Goal: Transaction & Acquisition: Purchase product/service

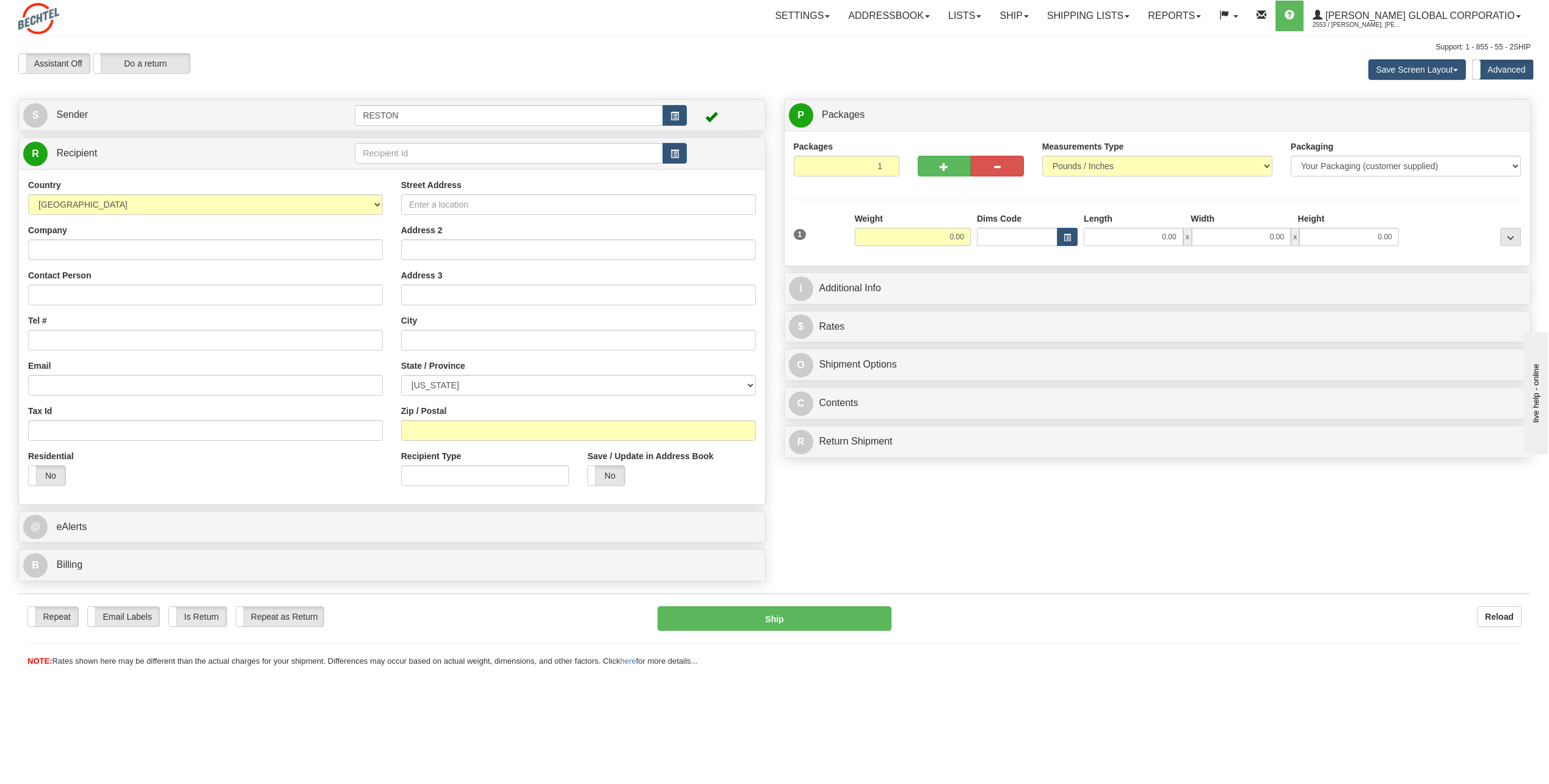
click at [845, 78] on div "Assistant On Assistant Off Do a return Do a return Previous Next Save Screen La…" at bounding box center [775, 70] width 1531 height 33
click at [513, 202] on input "Street Address" at bounding box center [578, 204] width 355 height 21
paste input "[STREET_ADDRESS]"
type input "[STREET_ADDRESS]"
click at [135, 258] on input "Company" at bounding box center [205, 249] width 355 height 21
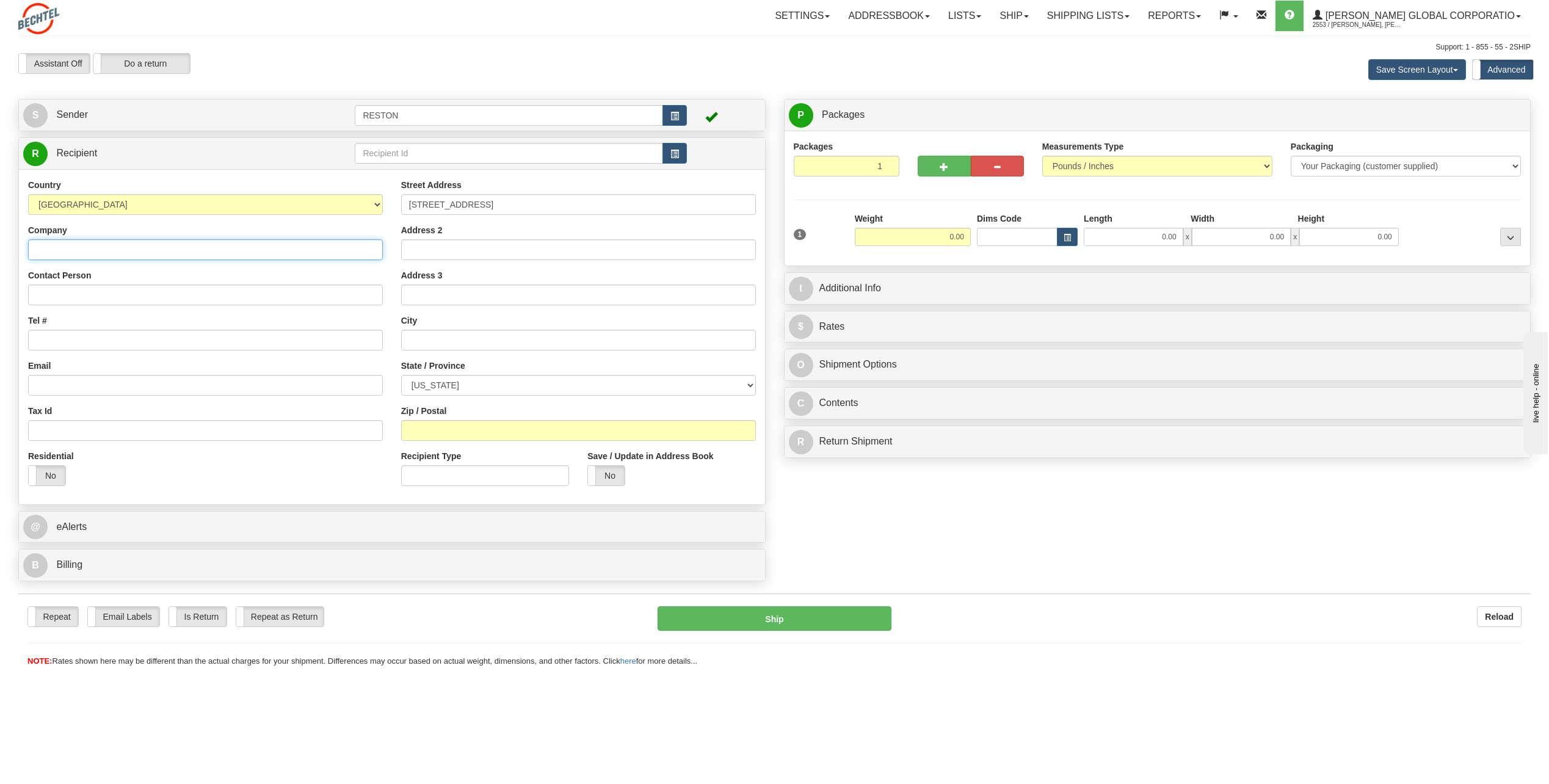
type input "[PERSON_NAME]"
click at [176, 300] on input "Contact Person" at bounding box center [205, 295] width 355 height 21
type input "[PERSON_NAME]"
click at [90, 339] on input "Tel #" at bounding box center [205, 340] width 355 height 21
paste input "1 2197121316"
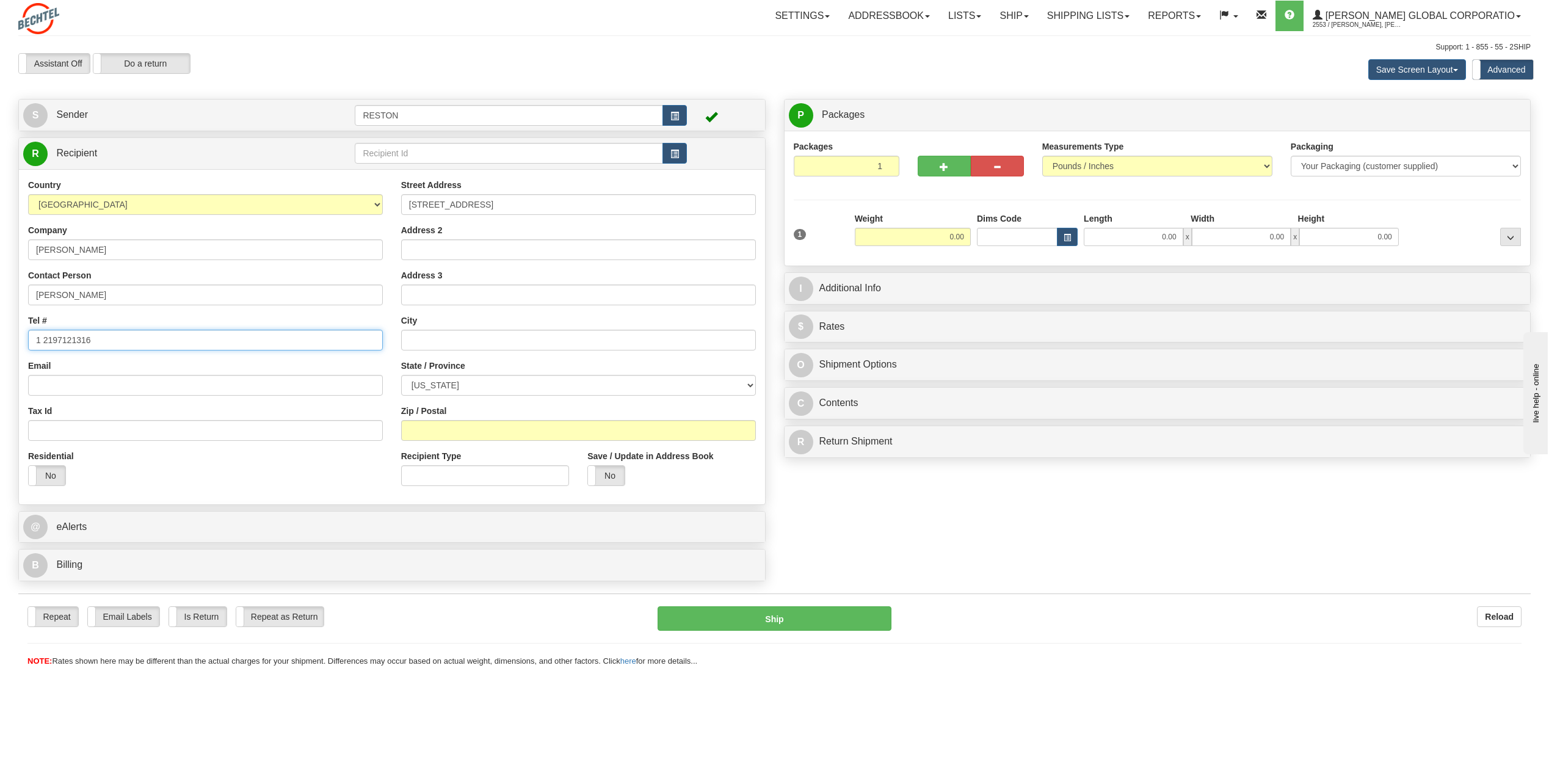
type input "1 2197121316"
click at [120, 385] on input "Email" at bounding box center [205, 385] width 355 height 21
paste input "[EMAIL_ADDRESS][PERSON_NAME][DOMAIN_NAME]"
type input "[EMAIL_ADDRESS][PERSON_NAME][DOMAIN_NAME]"
click at [432, 344] on input "text" at bounding box center [578, 340] width 355 height 21
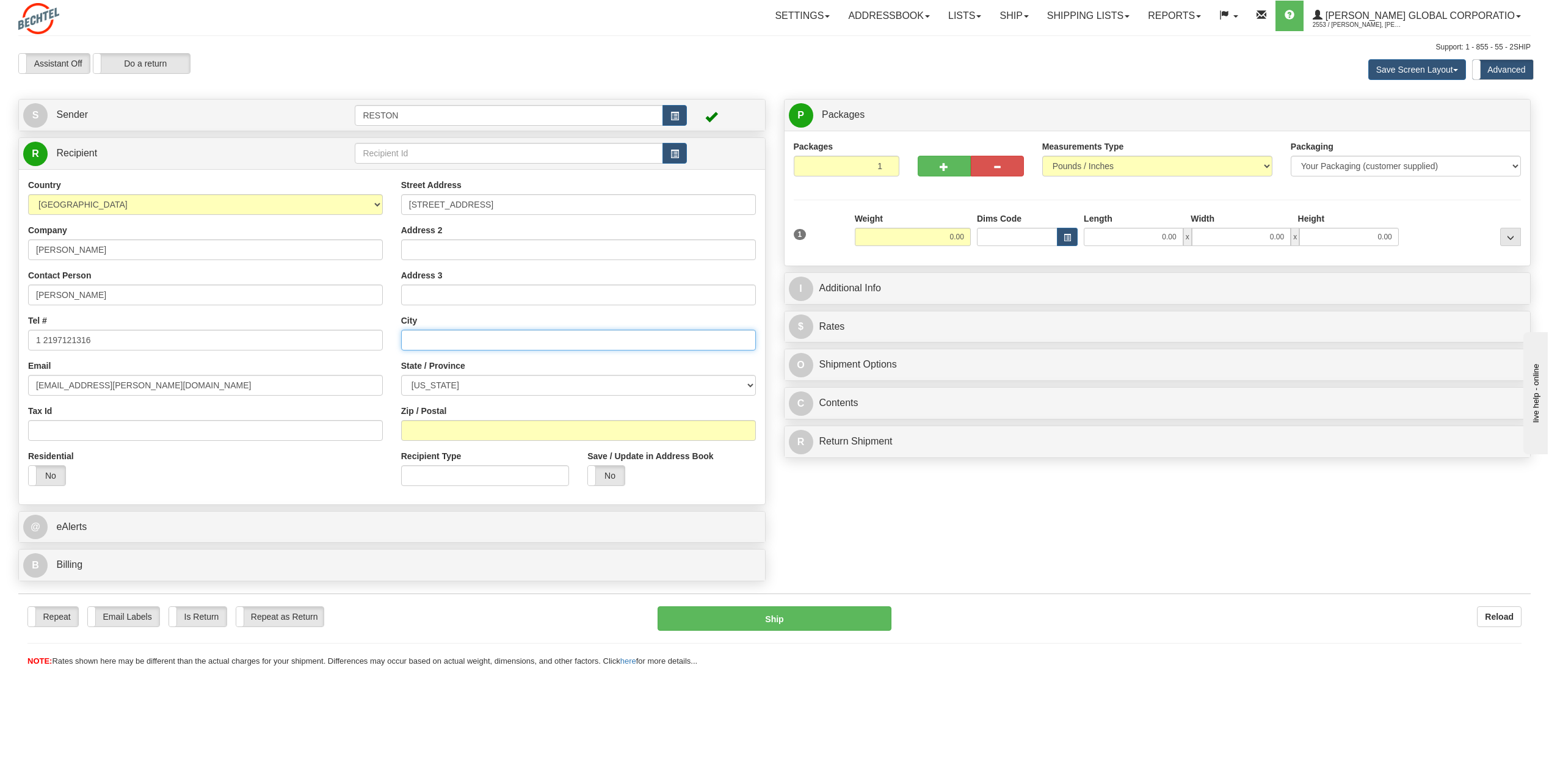
click at [435, 347] on input "text" at bounding box center [578, 340] width 355 height 21
type input "[US_STATE]"
click at [543, 388] on select "[US_STATE] [US_STATE] [US_STATE] [US_STATE] Armed Forces America Armed Forces E…" at bounding box center [578, 385] width 355 height 21
select select "NY"
click at [401, 375] on select "[US_STATE] [US_STATE] [US_STATE] [US_STATE] Armed Forces America Armed Forces E…" at bounding box center [578, 385] width 355 height 21
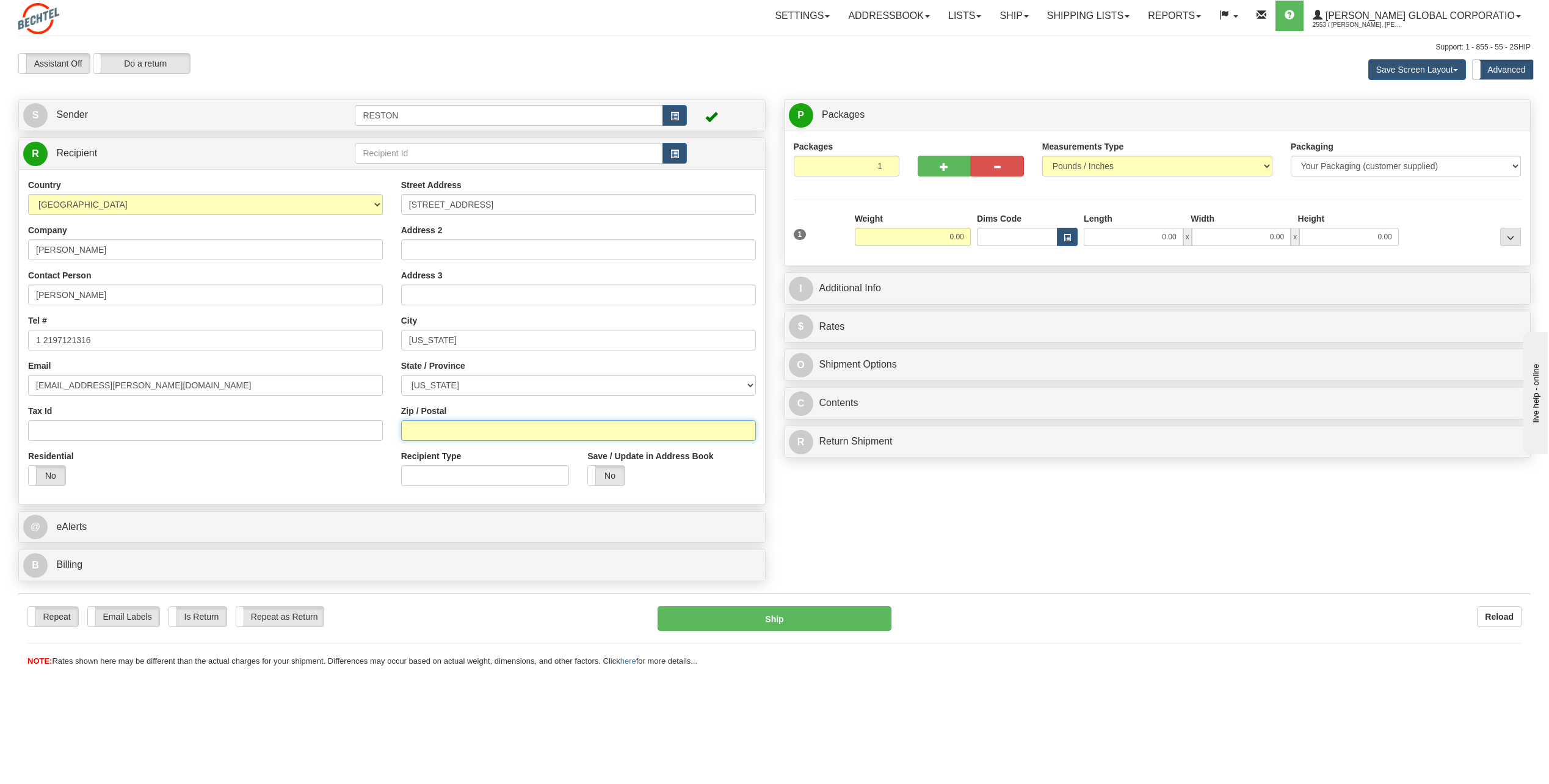
click at [613, 432] on input "Zip / Postal" at bounding box center [578, 430] width 355 height 21
paste input "10005"
type input "10005"
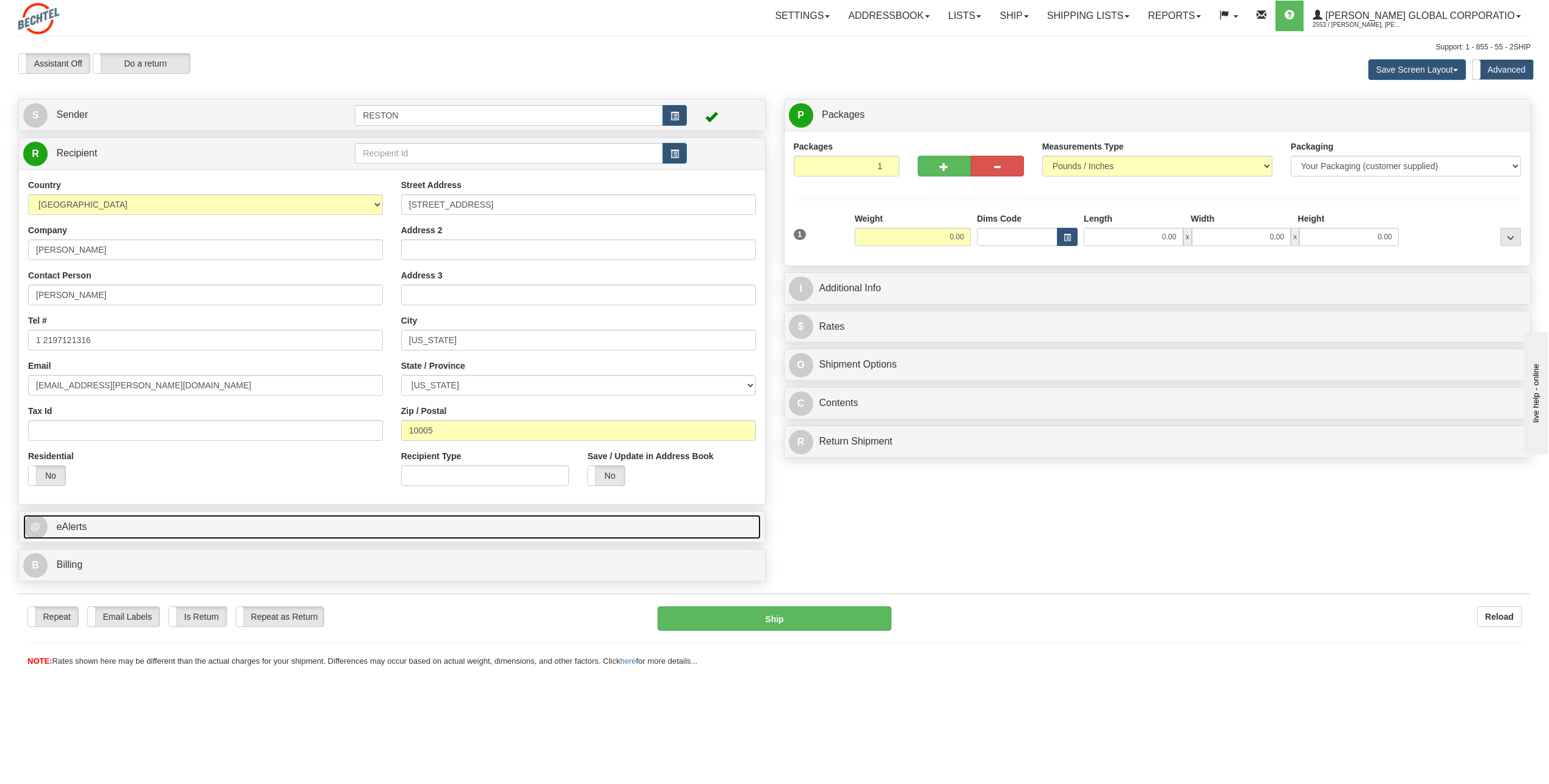
click at [304, 522] on link "@ eAlerts" at bounding box center [392, 527] width 738 height 25
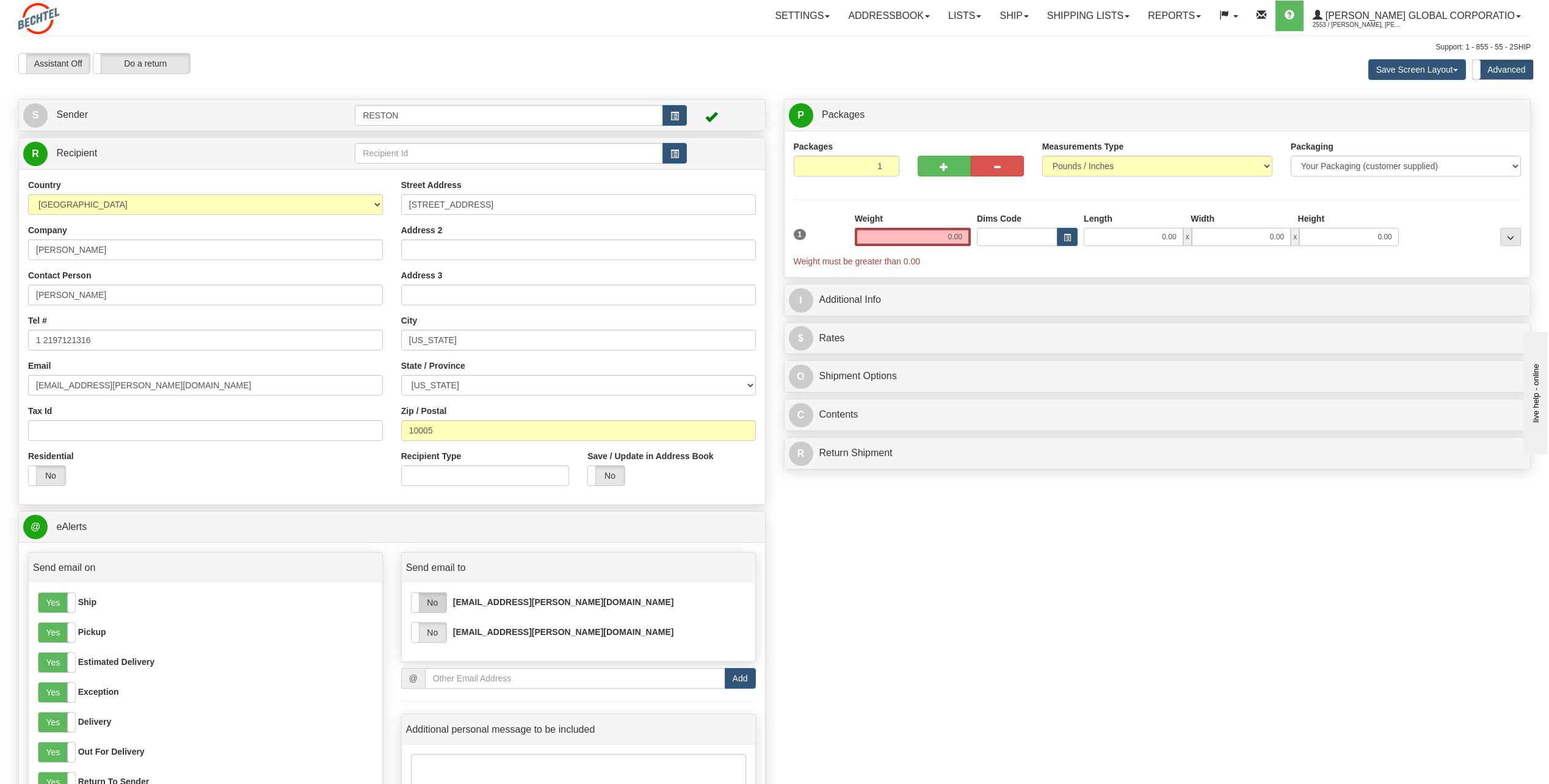
click at [442, 602] on label "No" at bounding box center [429, 602] width 35 height 19
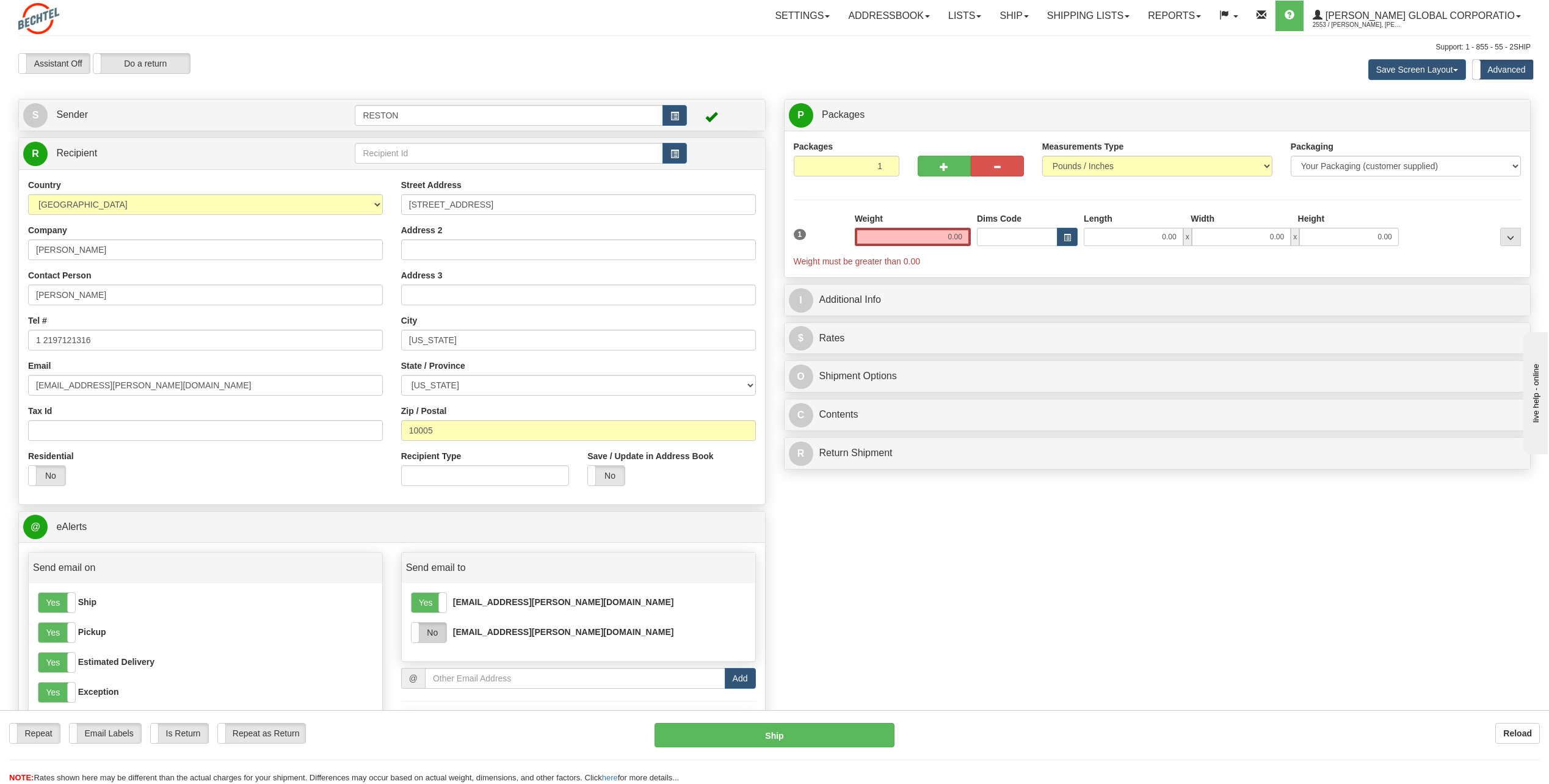
click at [438, 635] on label "No" at bounding box center [429, 632] width 35 height 19
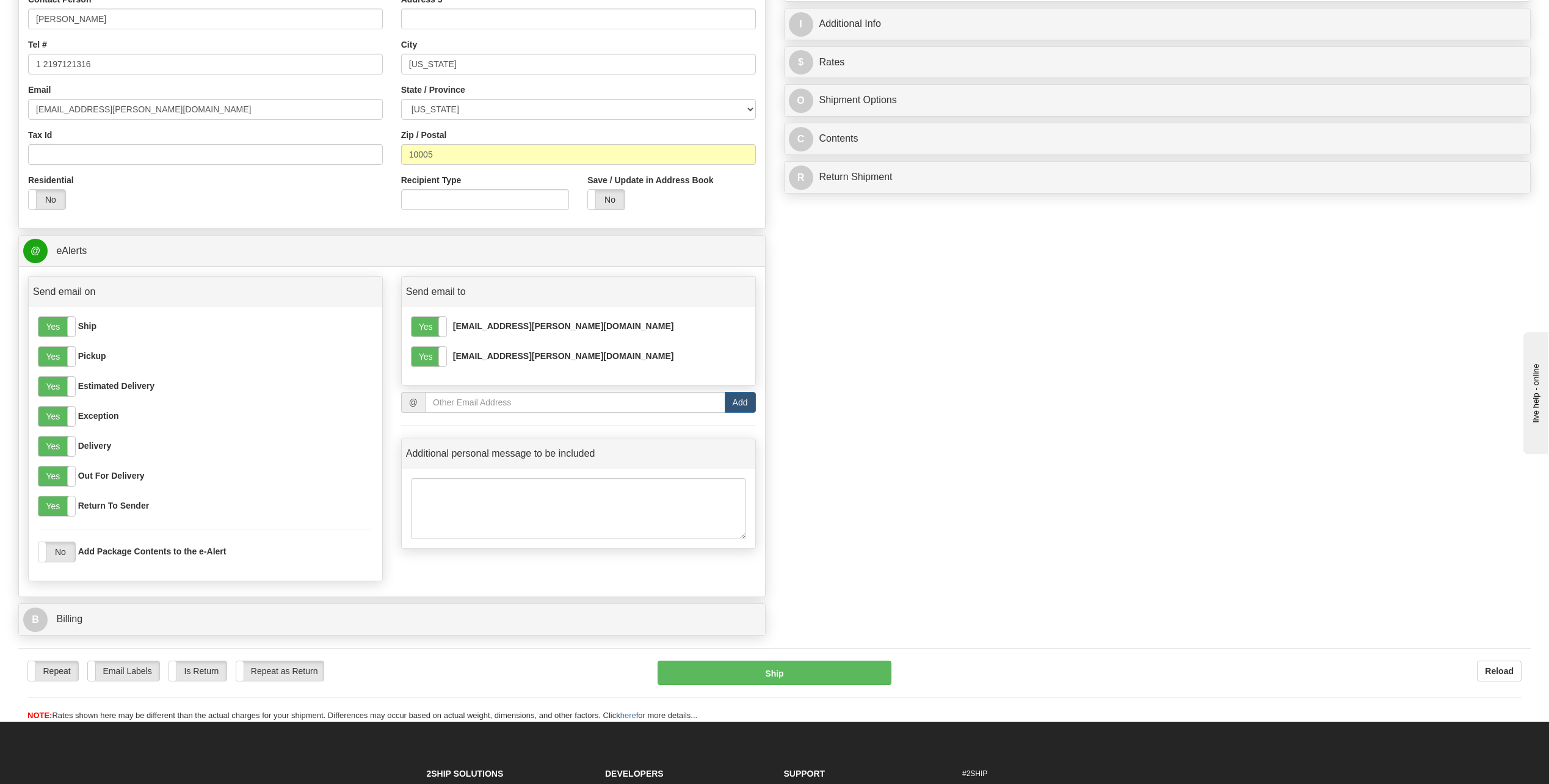
scroll to position [305, 0]
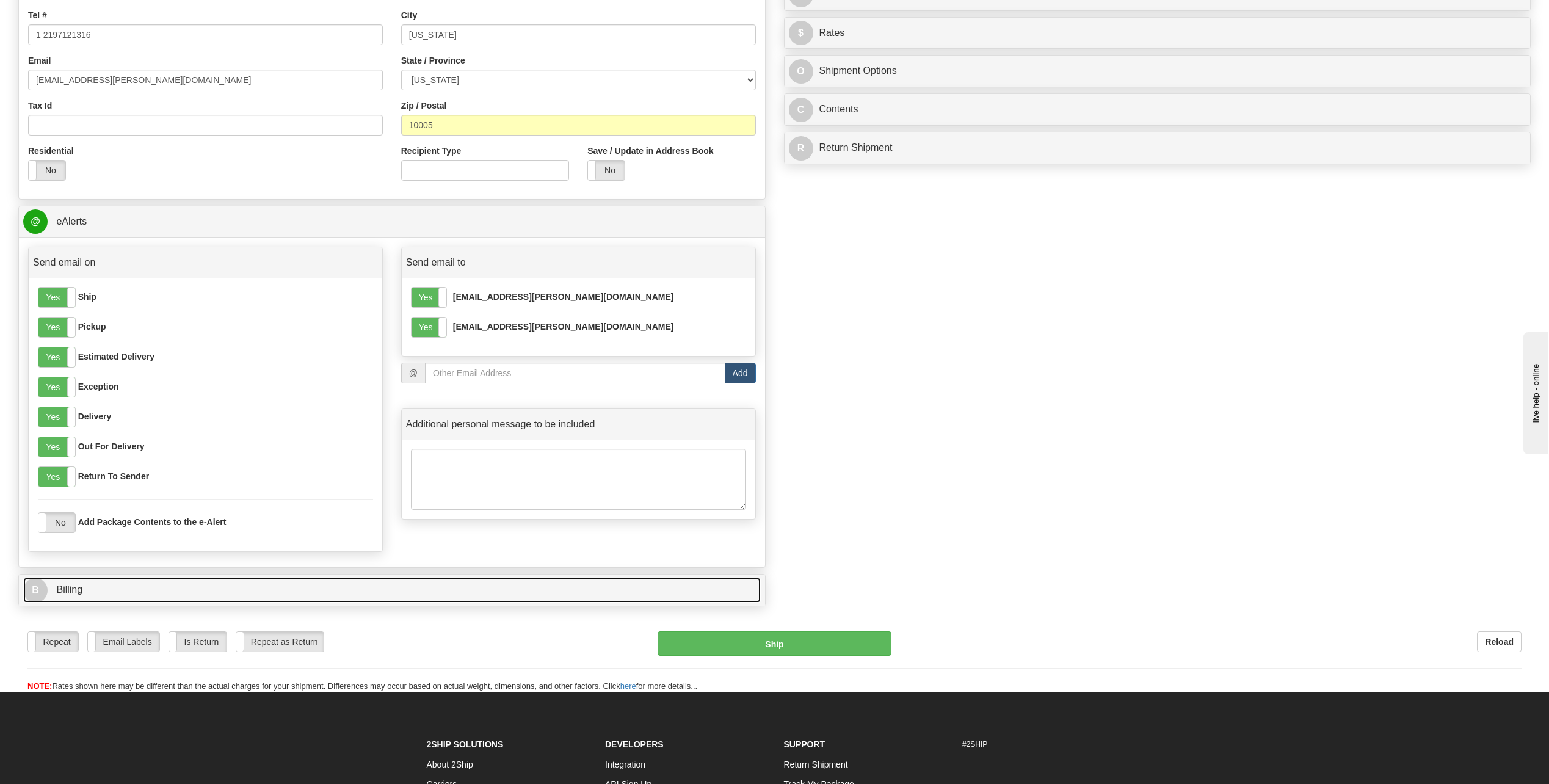
click at [542, 596] on link "B Billing" at bounding box center [392, 590] width 738 height 25
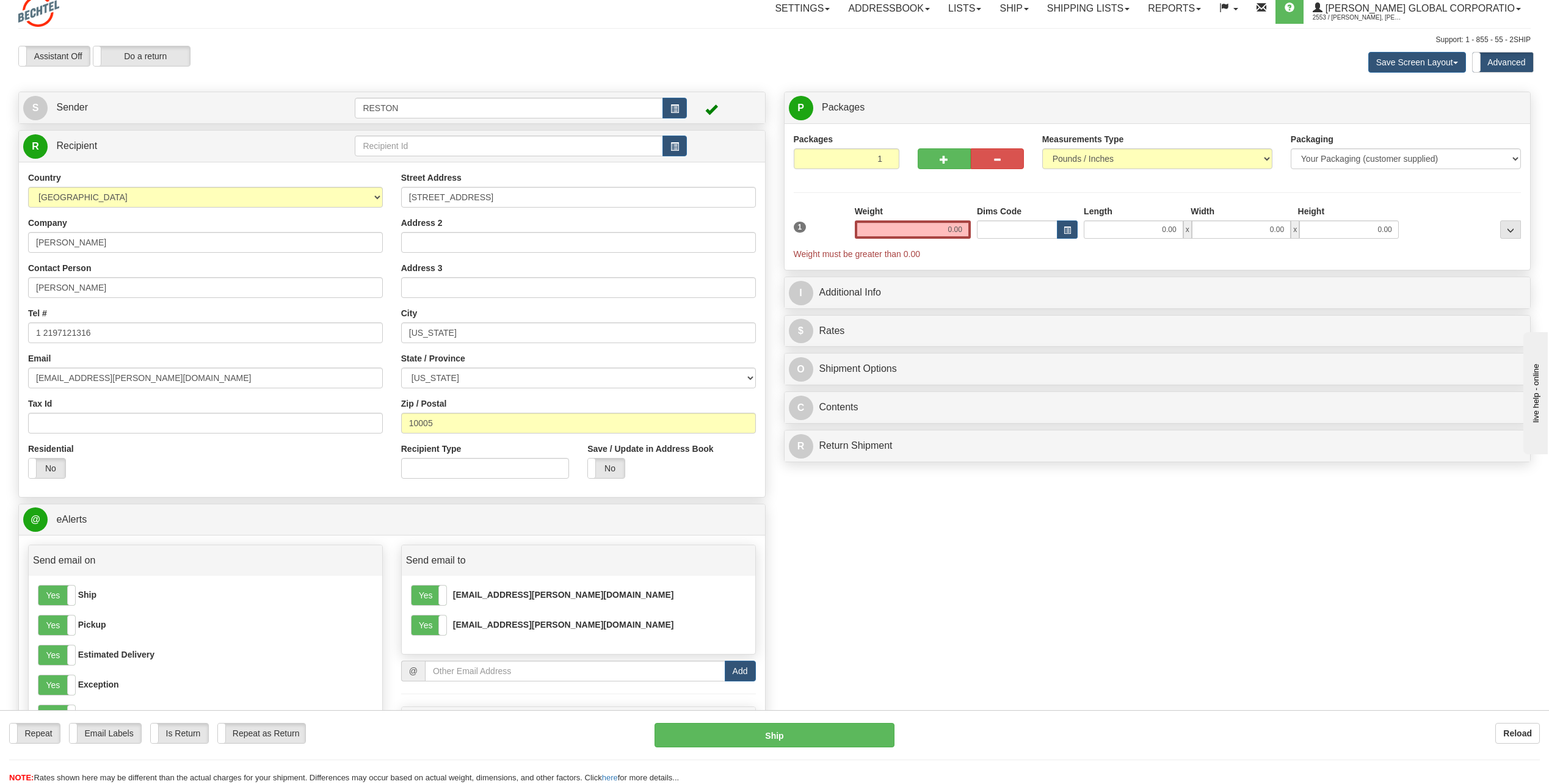
scroll to position [0, 0]
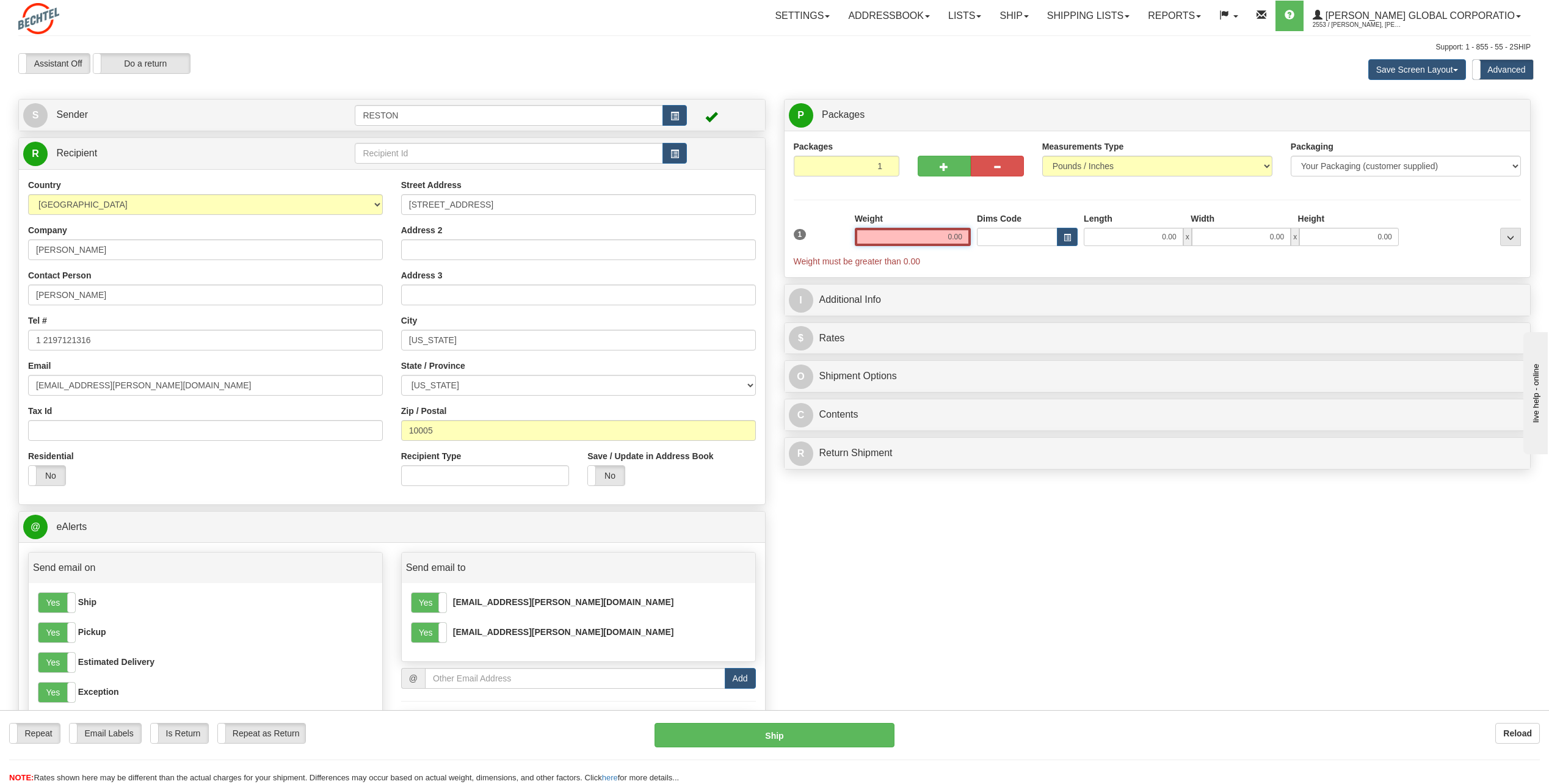
click at [953, 233] on input "0.00" at bounding box center [913, 237] width 116 height 19
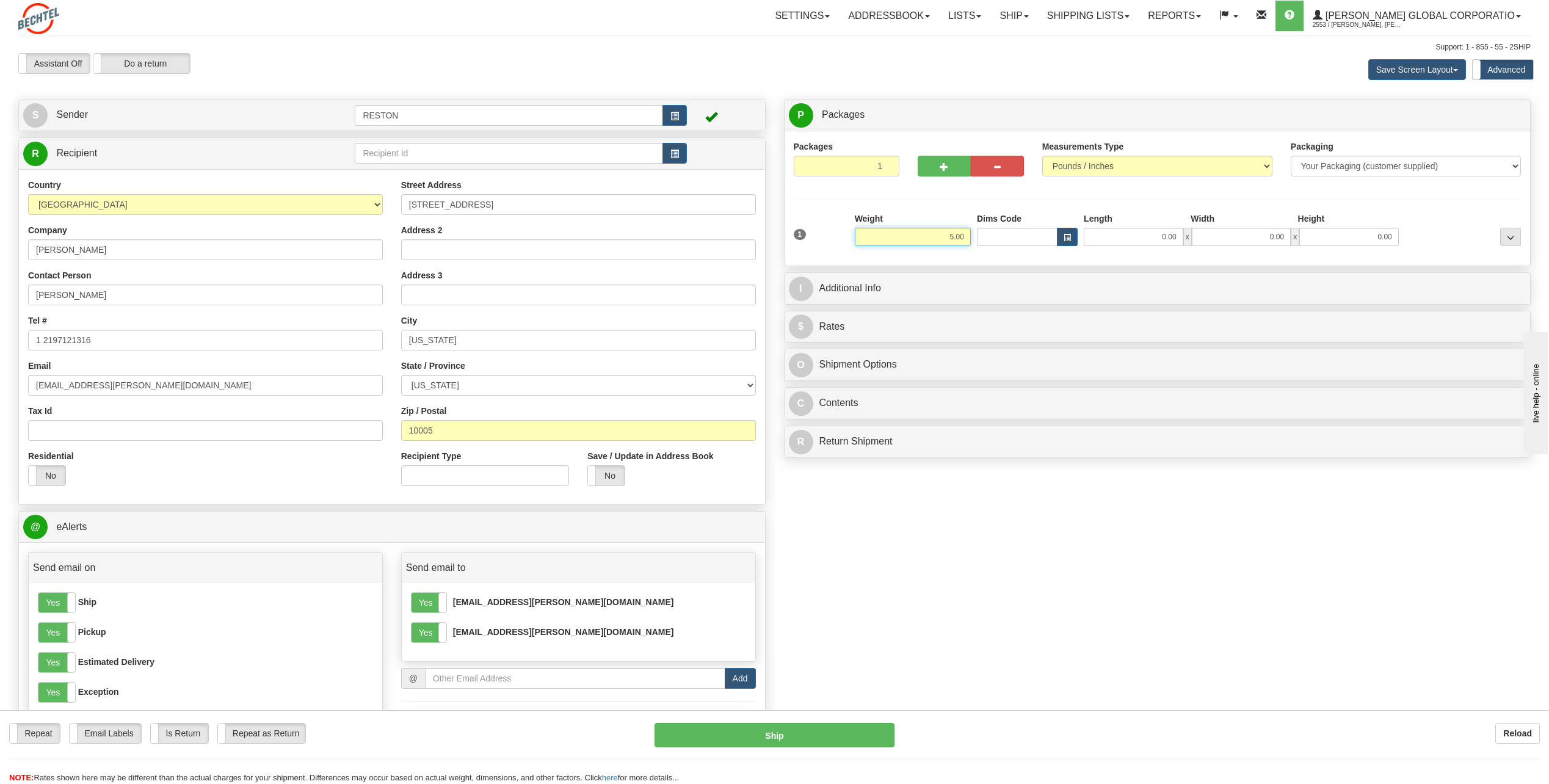
type input "5.00"
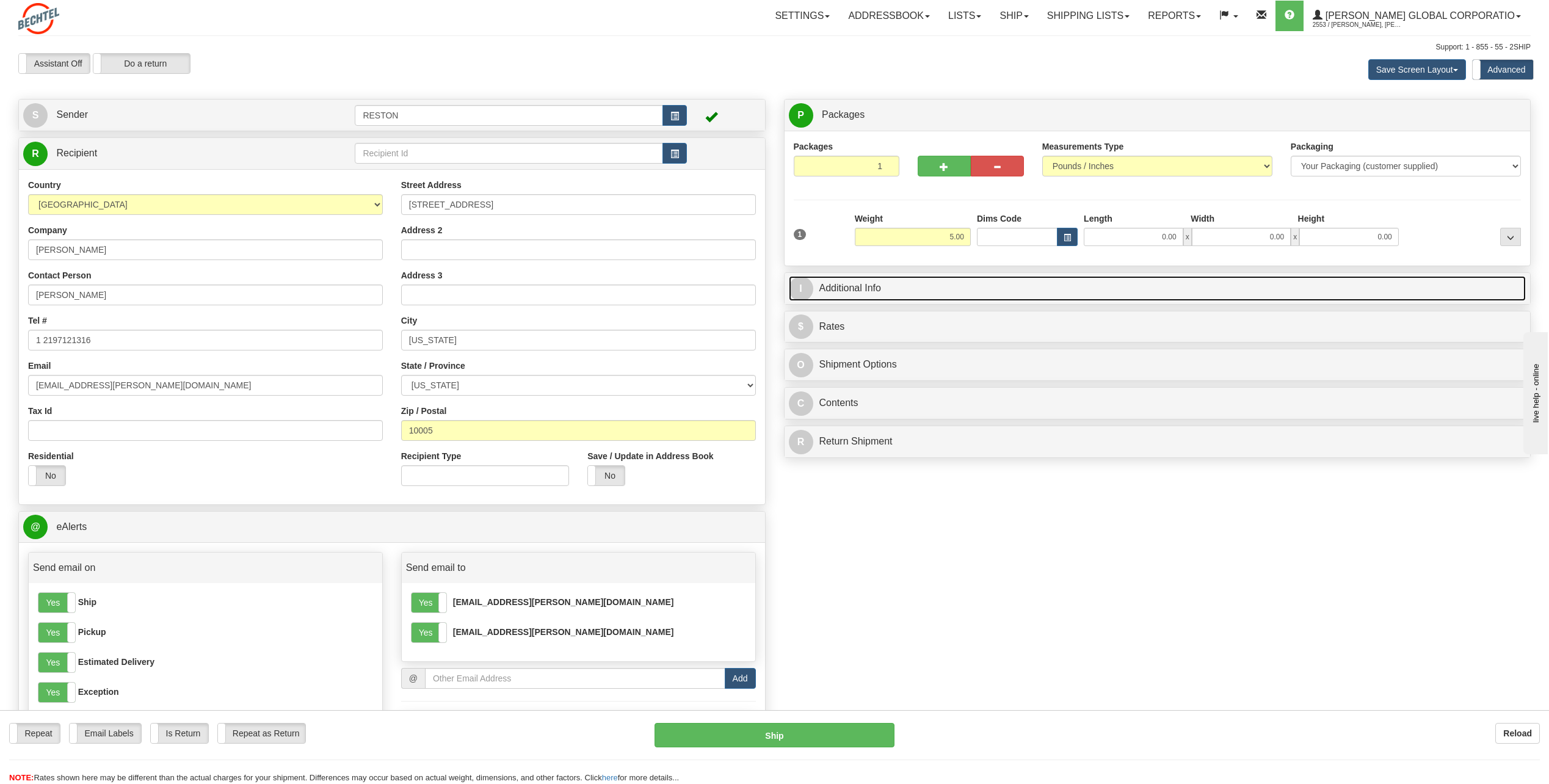
click at [901, 285] on link "I Additional Info" at bounding box center [1158, 288] width 738 height 25
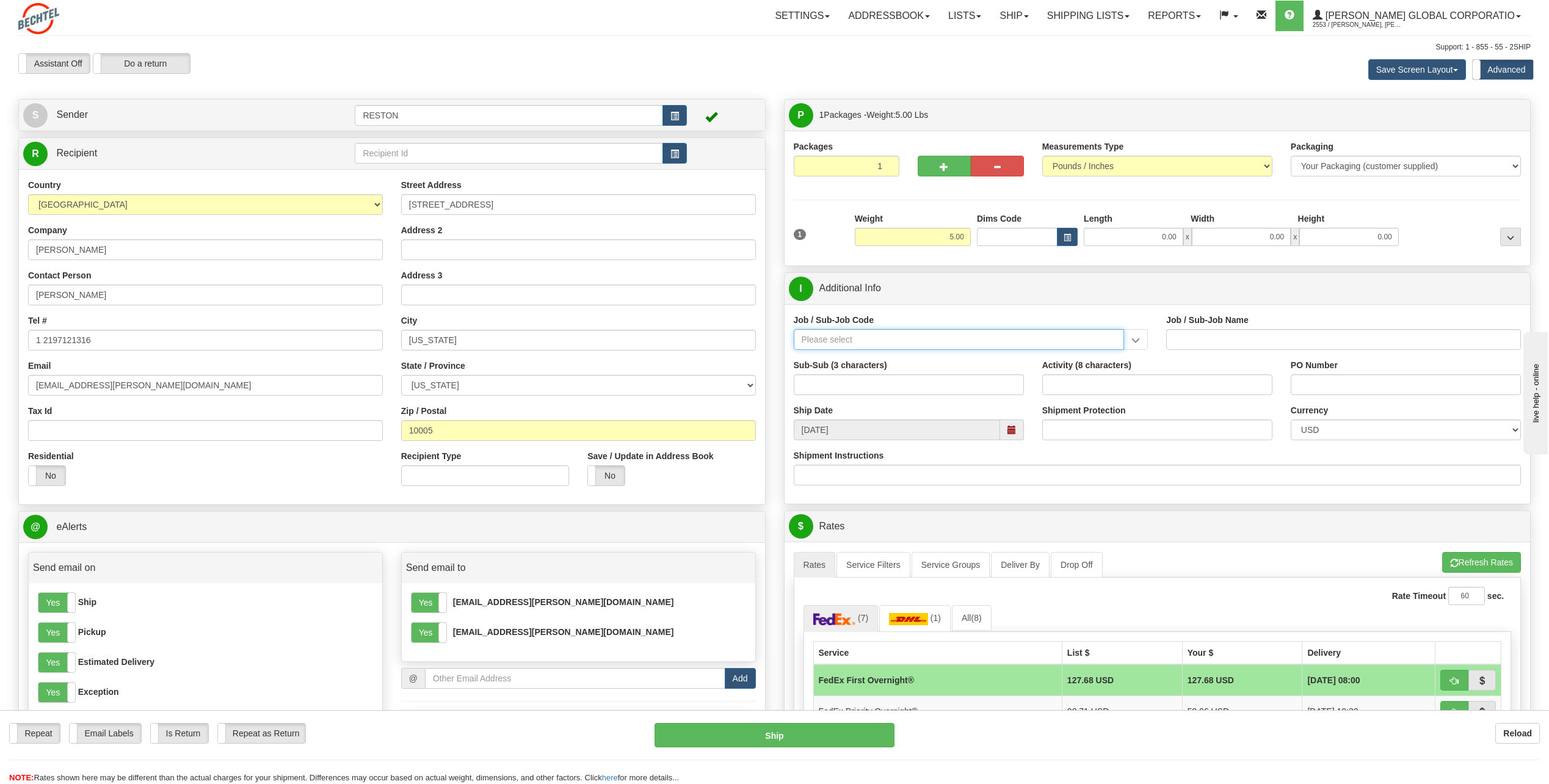
click at [957, 337] on input "Job / Sub-Job Code" at bounding box center [959, 339] width 331 height 21
paste input "56107-100"
type input "56107-100"
click at [893, 359] on div "56107-100" at bounding box center [956, 358] width 319 height 14
type input "NE CORRIDOR MGMT - NE CORRIDOR MGMT"
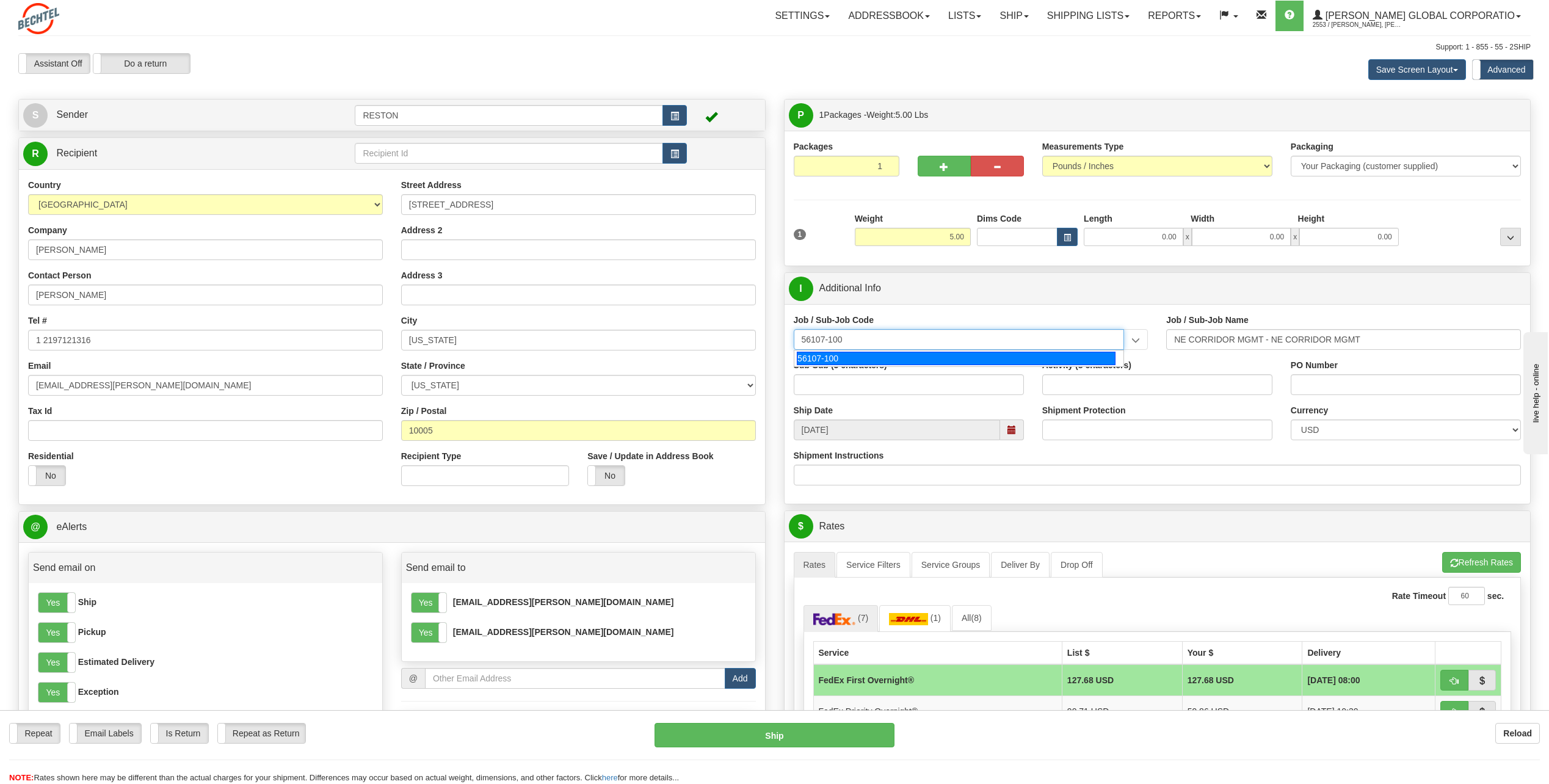
type input "56107-100"
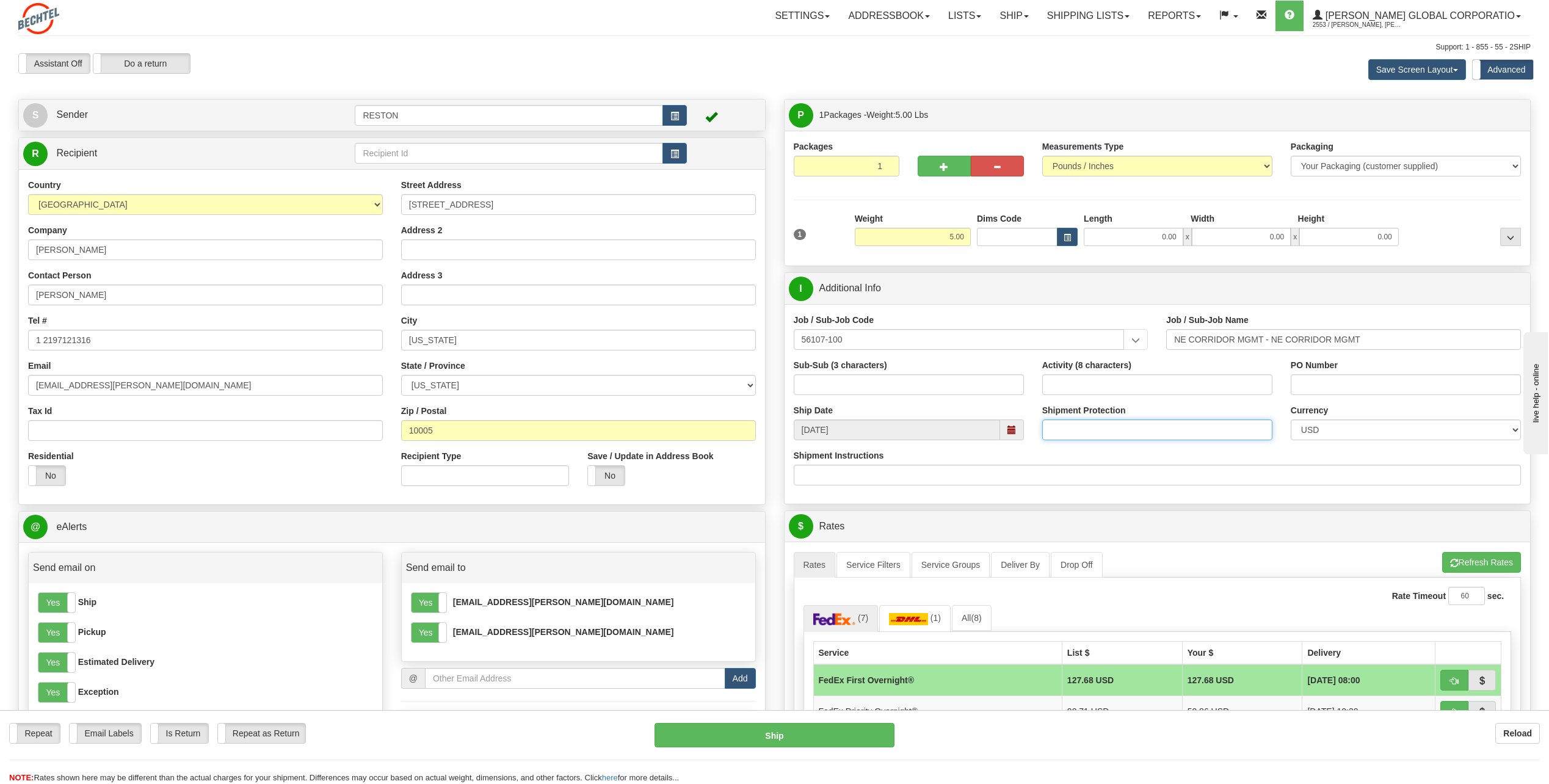
click at [1082, 424] on input "Shipment Protection" at bounding box center [1157, 429] width 230 height 21
type input "1500.00"
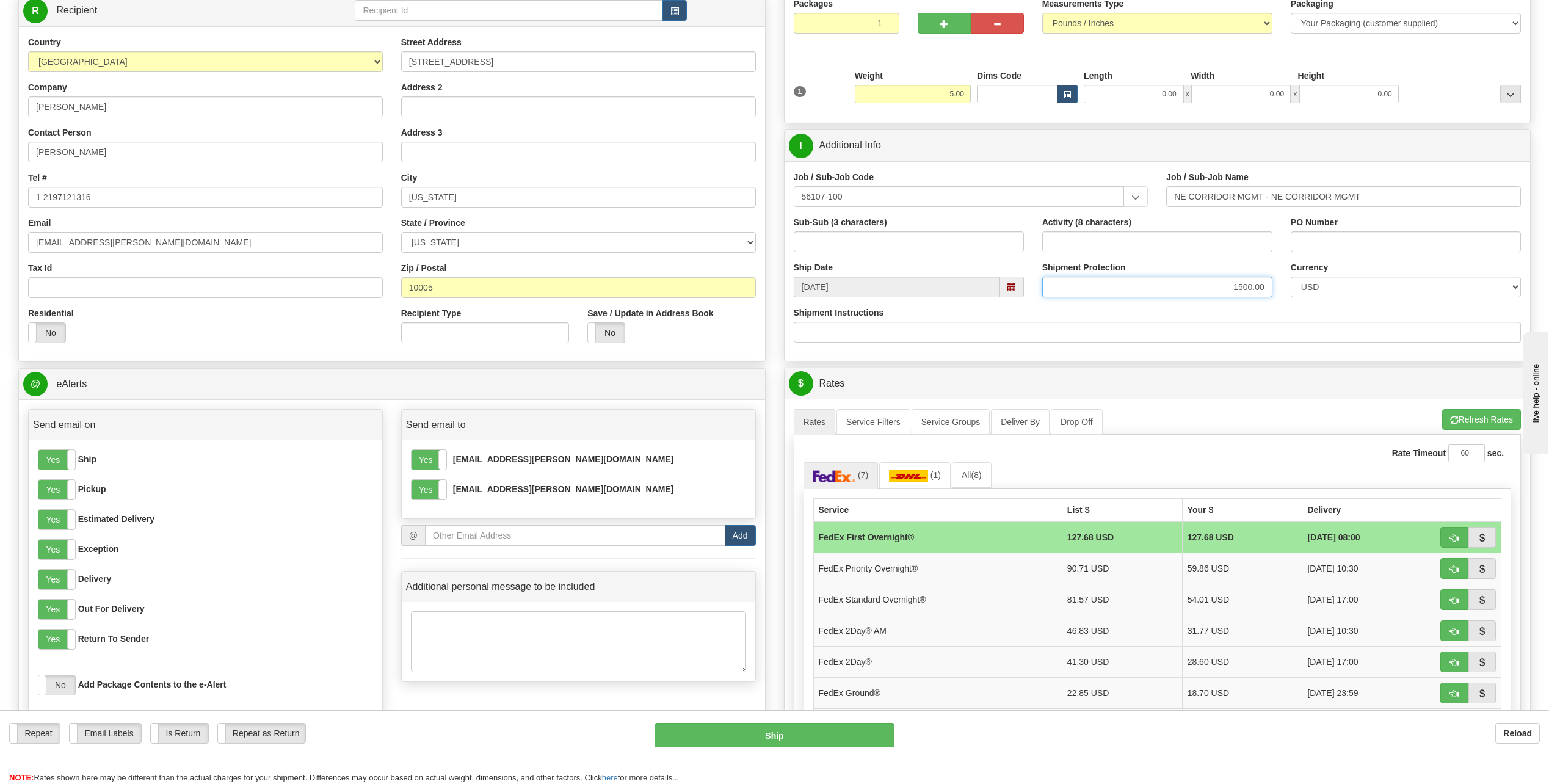
scroll to position [183, 0]
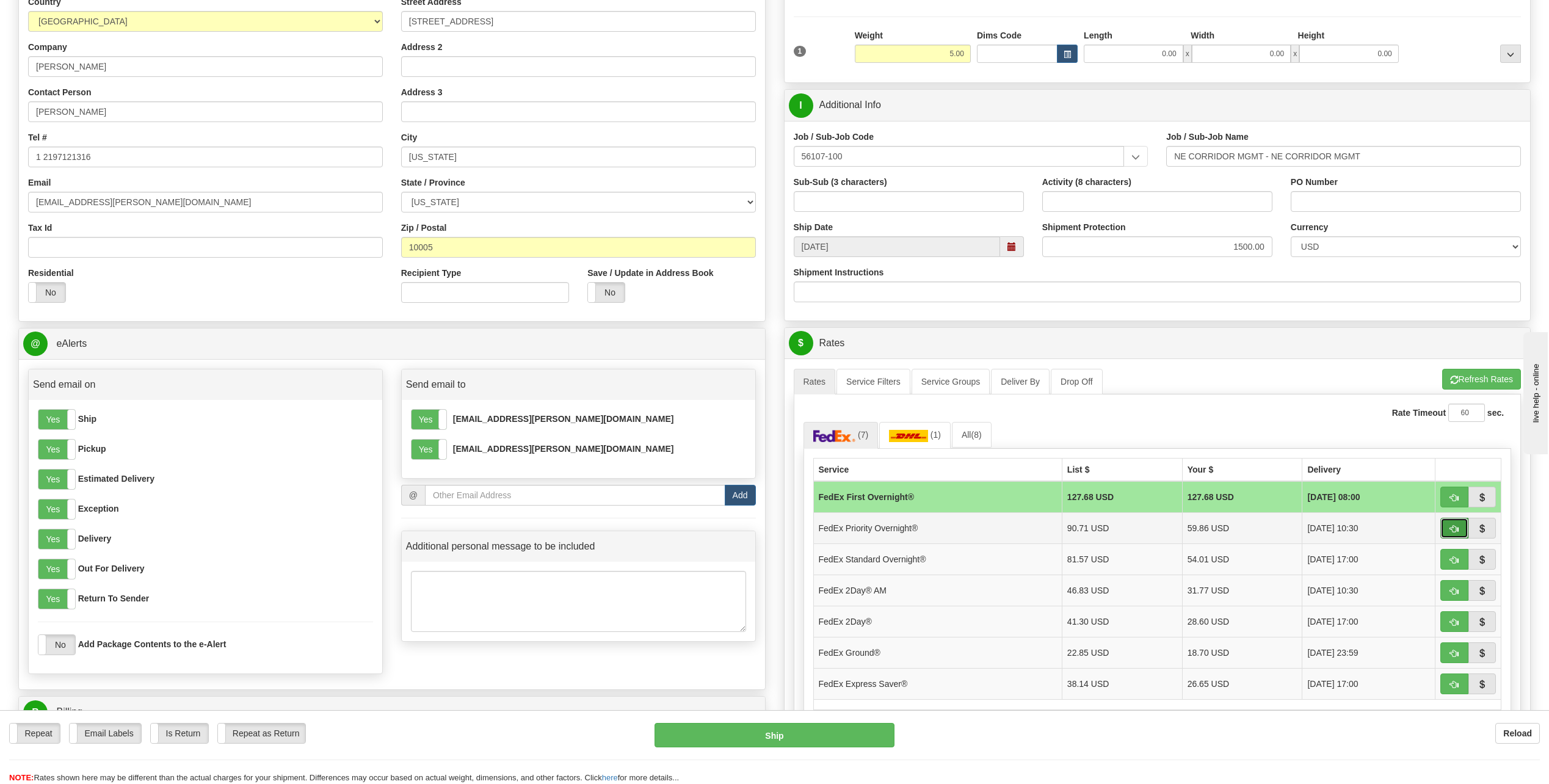
click at [1457, 535] on button "button" at bounding box center [1454, 528] width 28 height 21
type input "01"
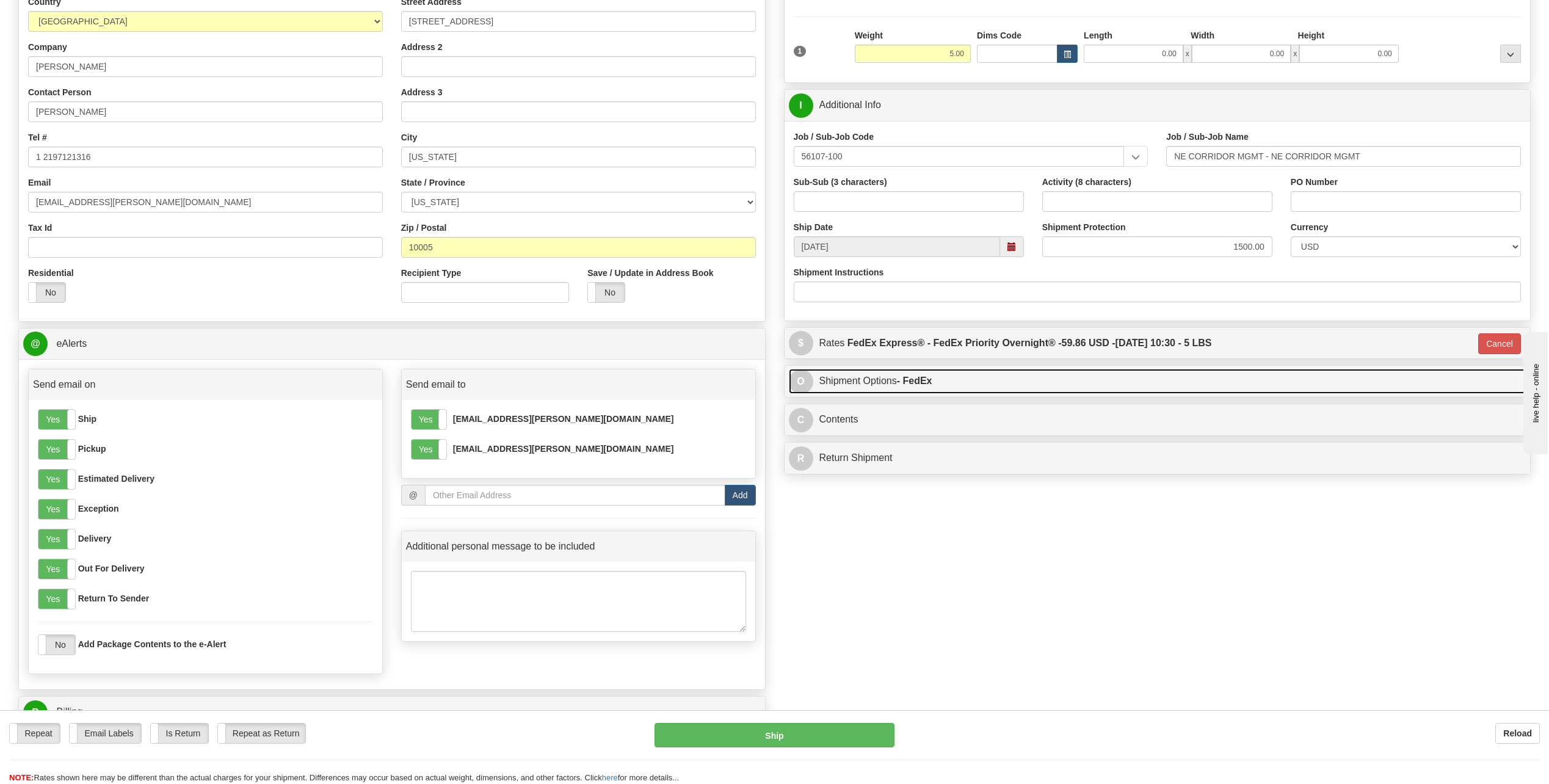
click at [1070, 385] on link "O Shipment Options - FedEx" at bounding box center [1158, 381] width 738 height 25
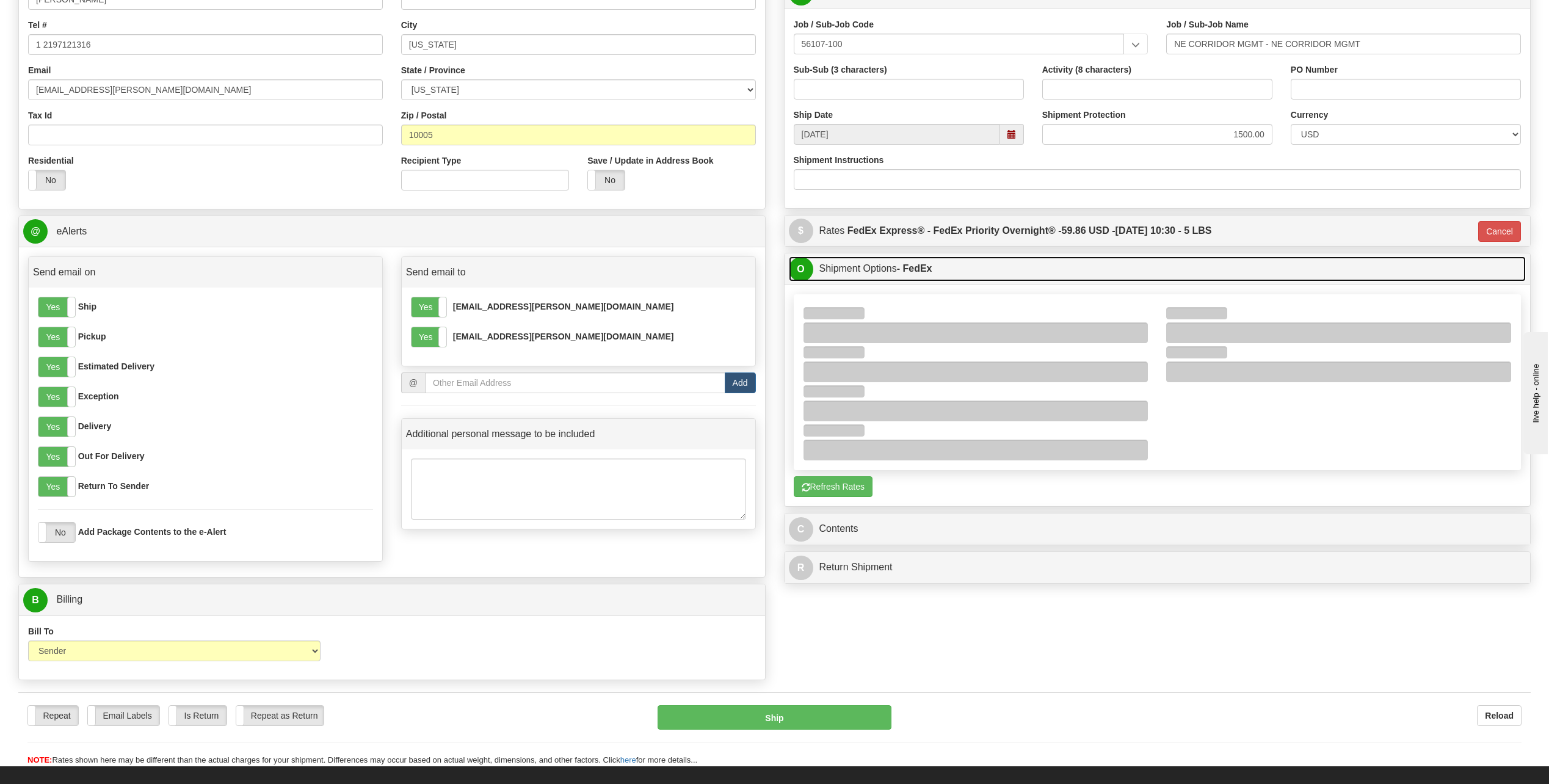
scroll to position [305, 0]
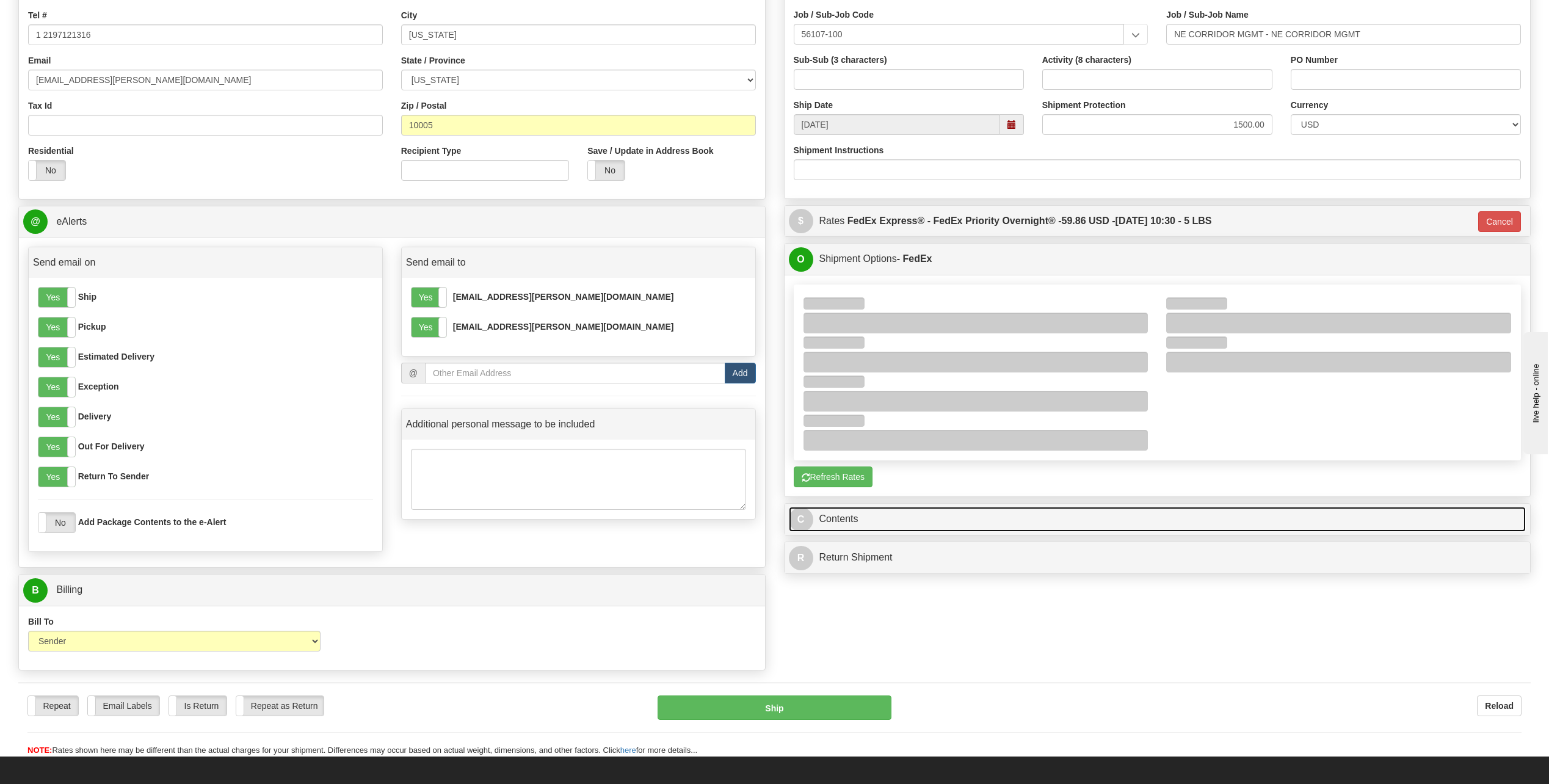
click at [1095, 526] on link "C Contents" at bounding box center [1158, 519] width 738 height 25
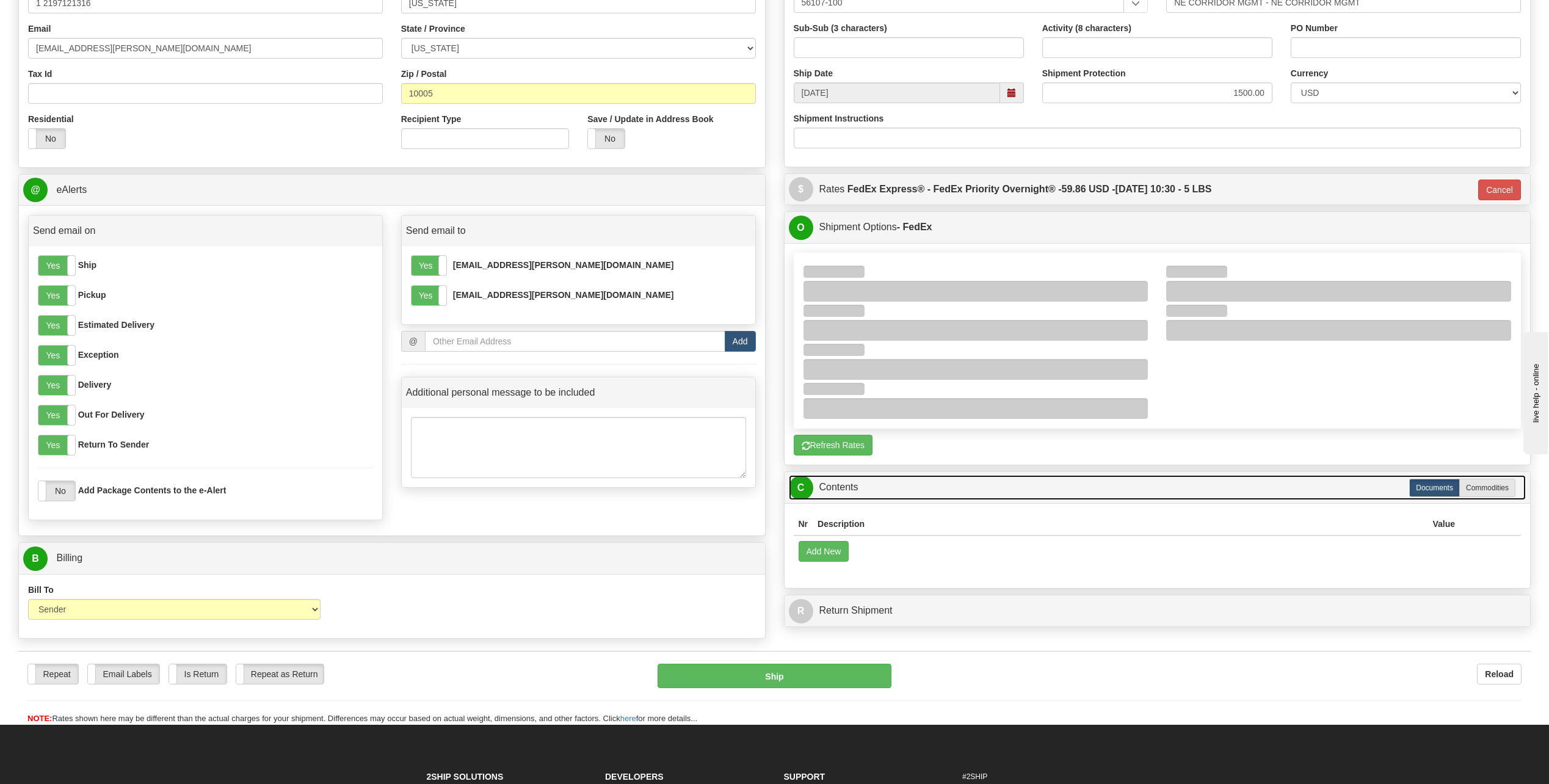
scroll to position [367, 0]
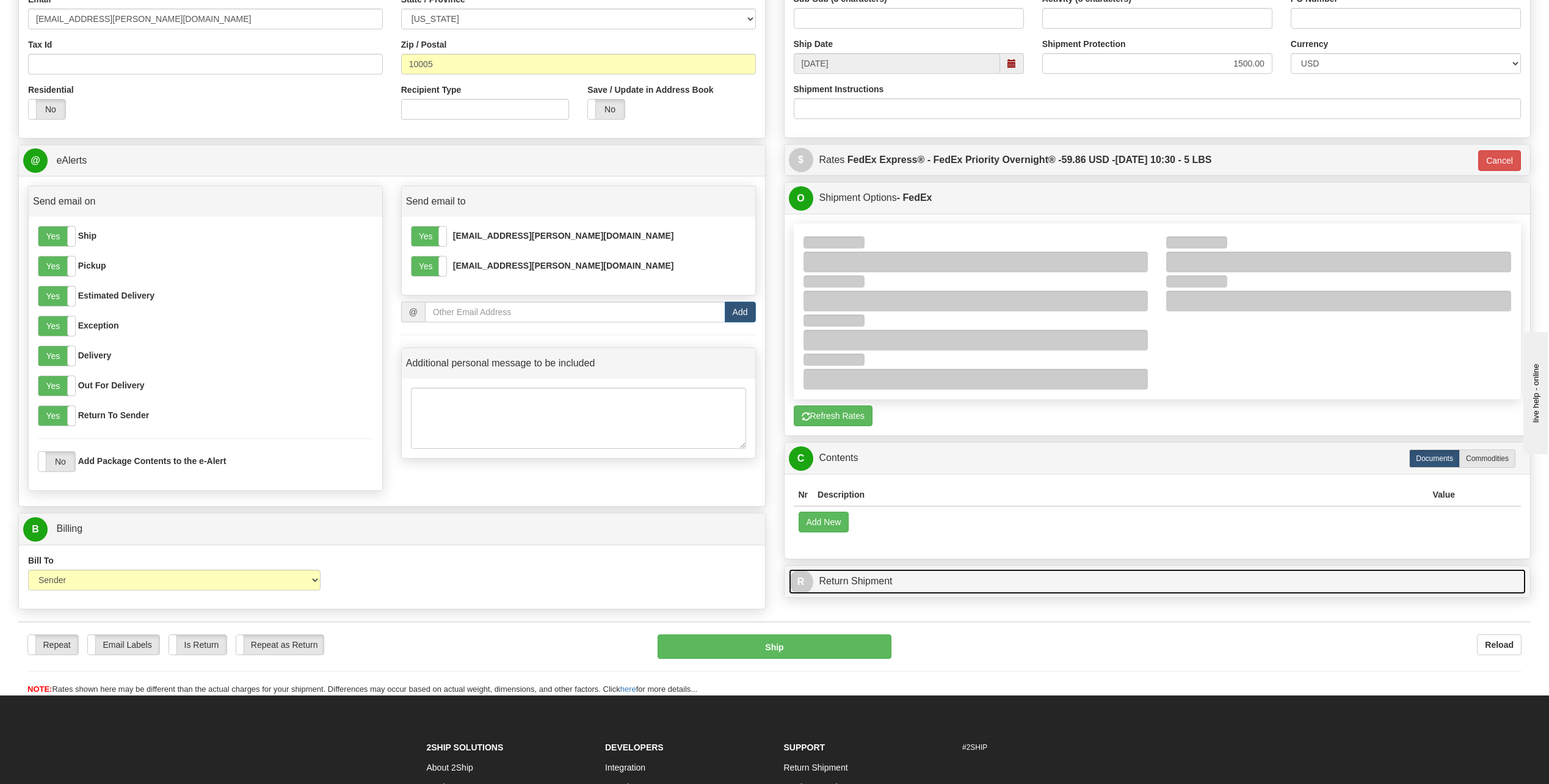
click at [1060, 569] on link "R Return Shipment" at bounding box center [1158, 581] width 738 height 25
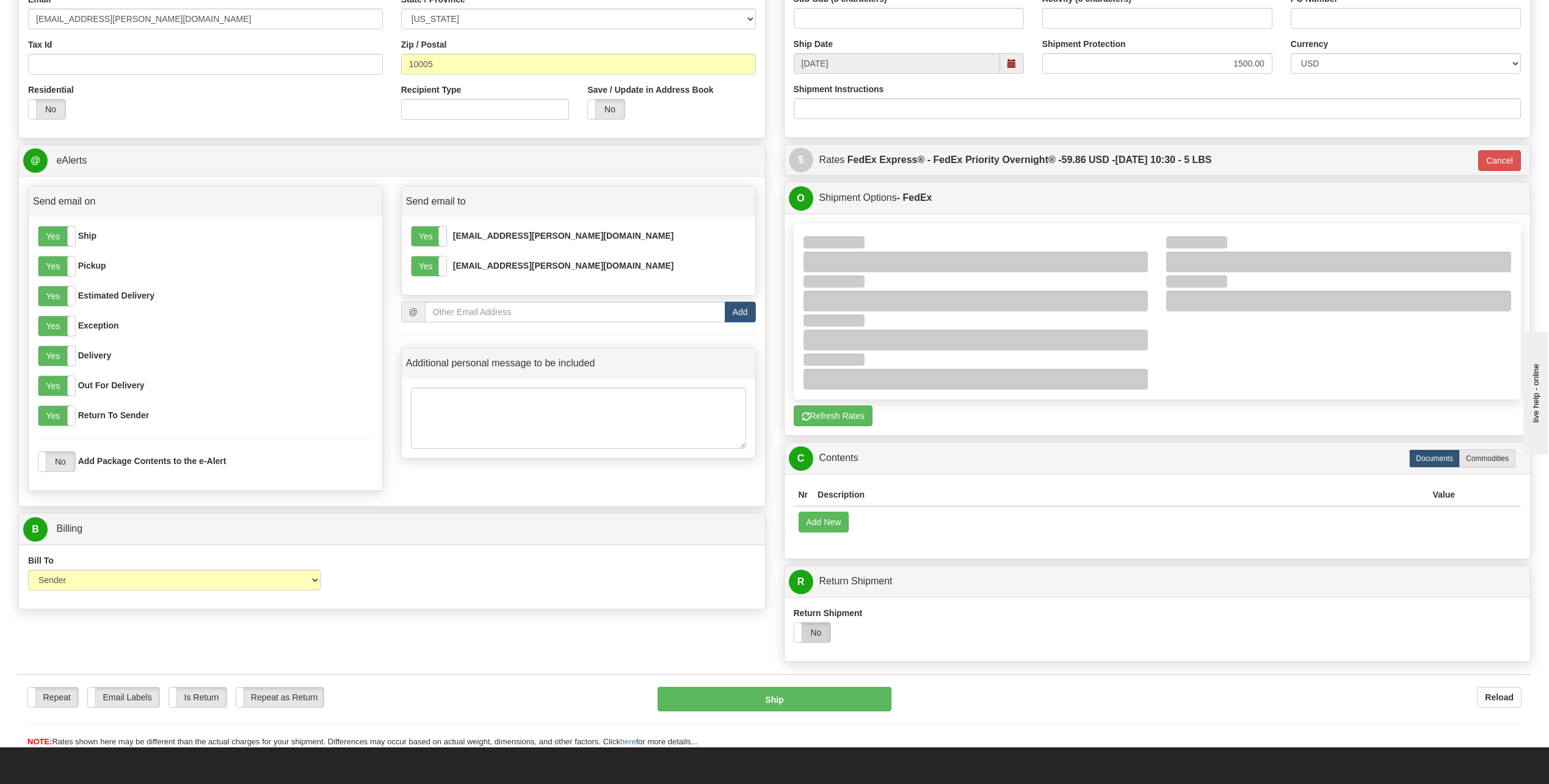
click at [809, 633] on label "No" at bounding box center [813, 632] width 36 height 19
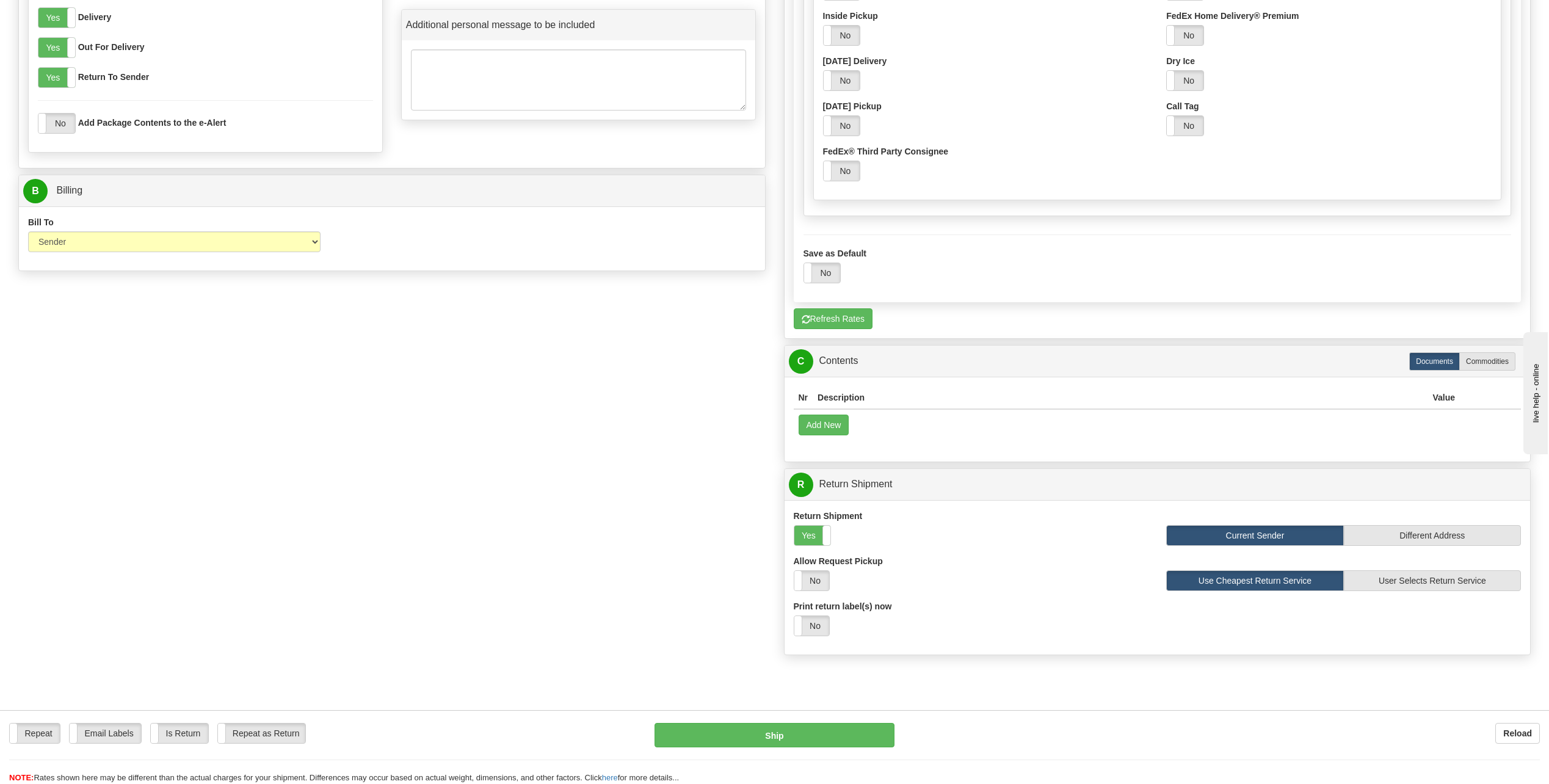
scroll to position [855, 0]
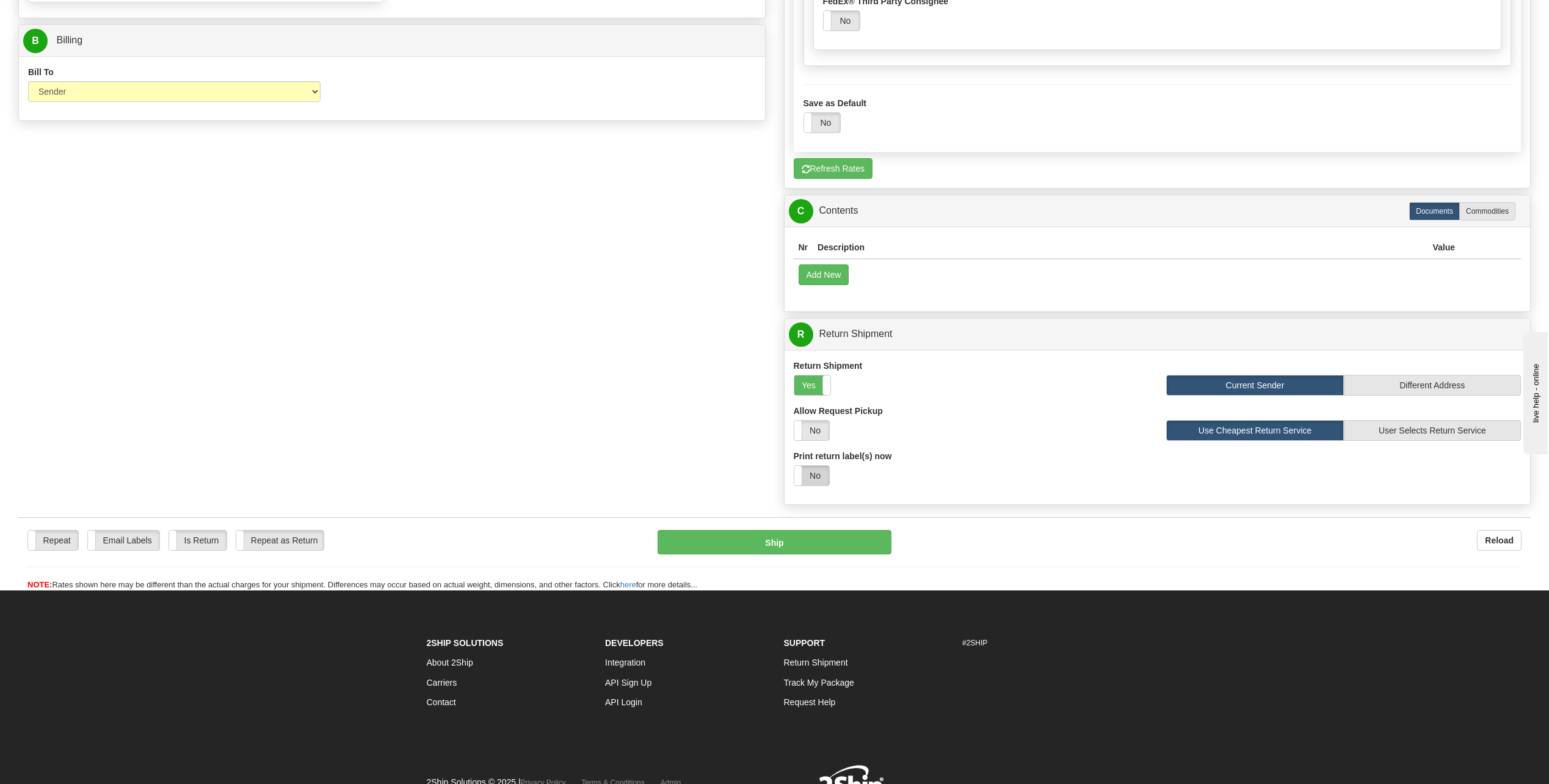
click at [813, 478] on label "No" at bounding box center [812, 475] width 35 height 19
select select "1"
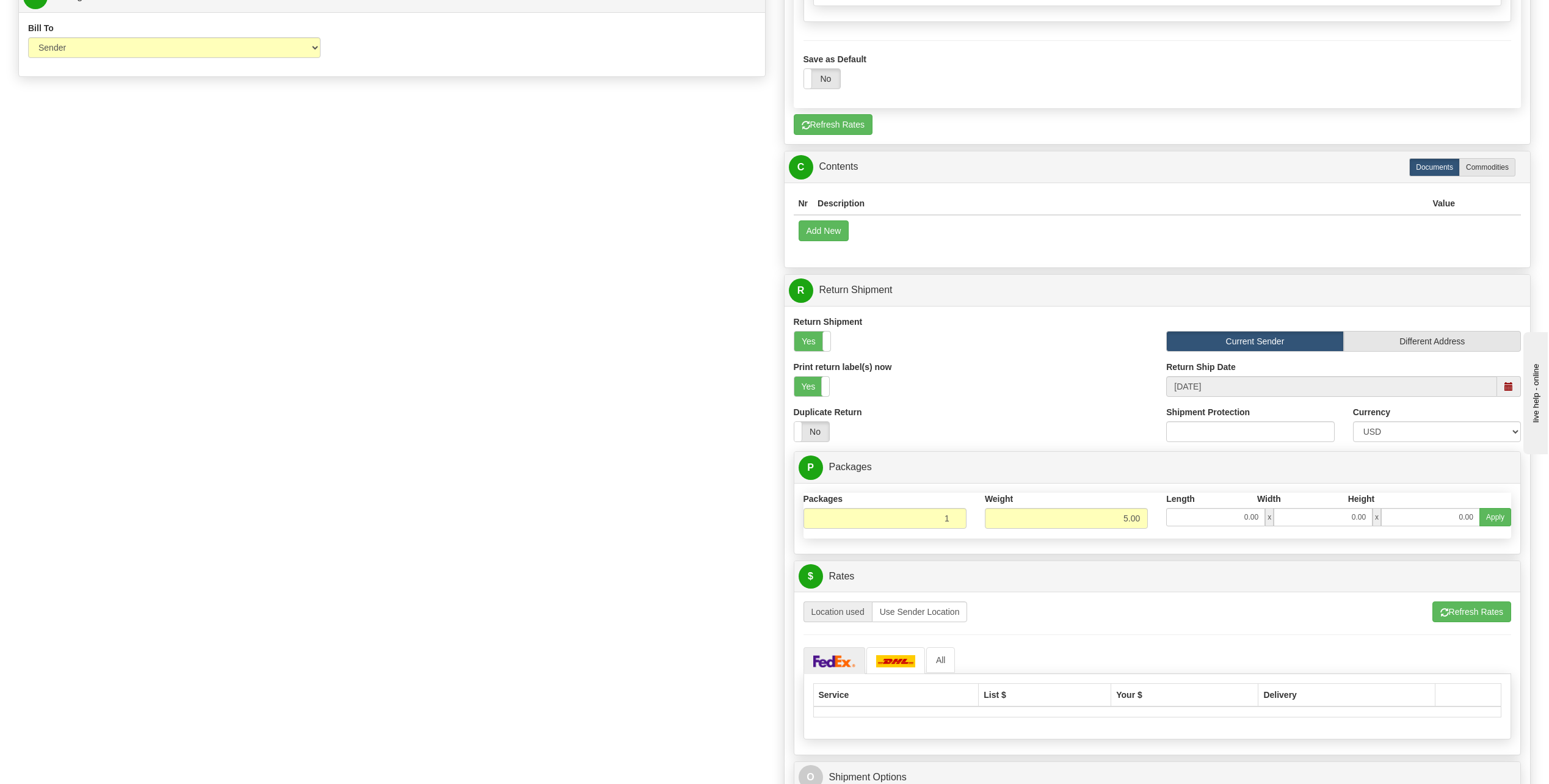
scroll to position [1099, 0]
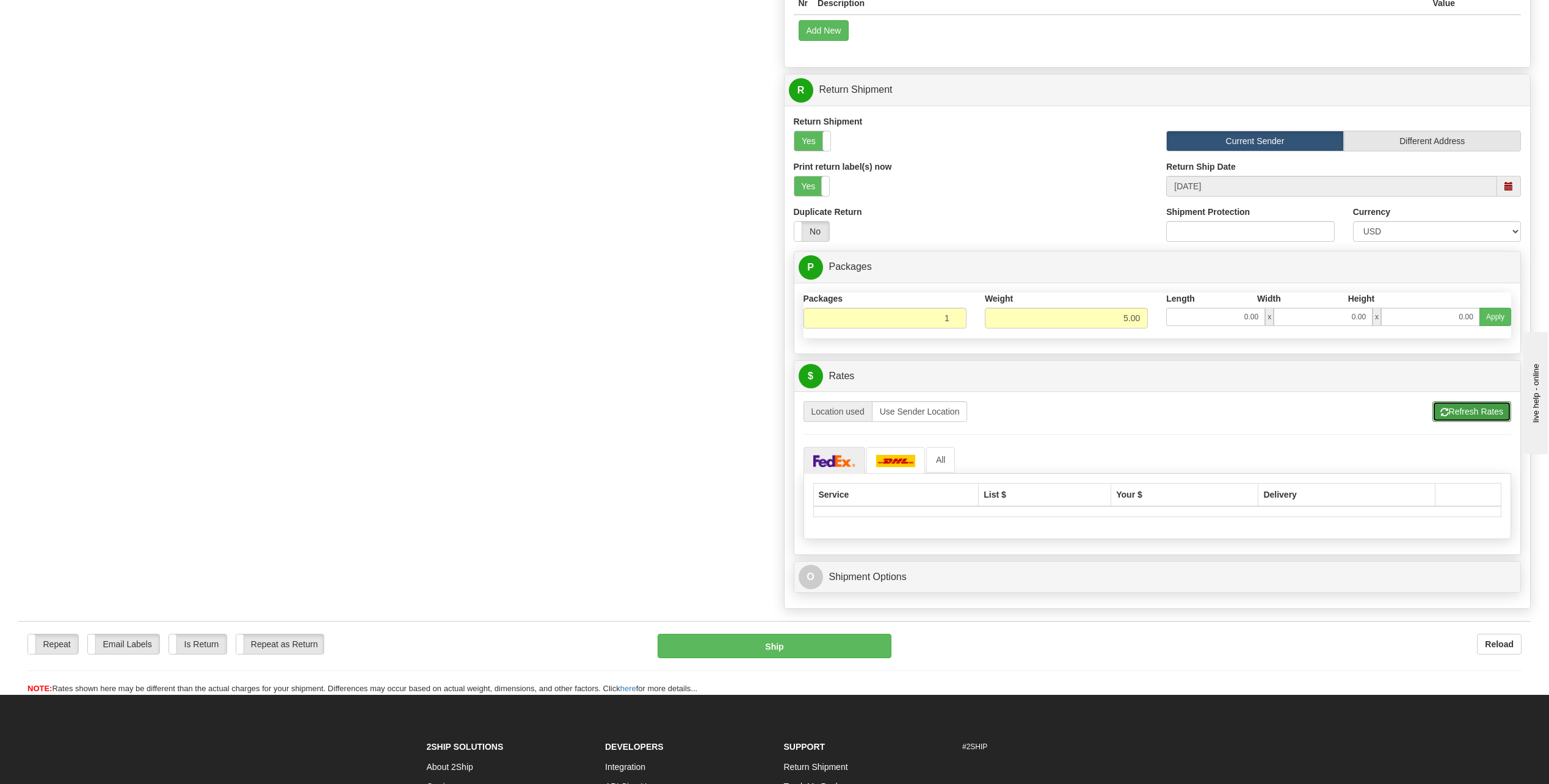
click at [1450, 409] on button "Refresh Rates" at bounding box center [1472, 411] width 79 height 21
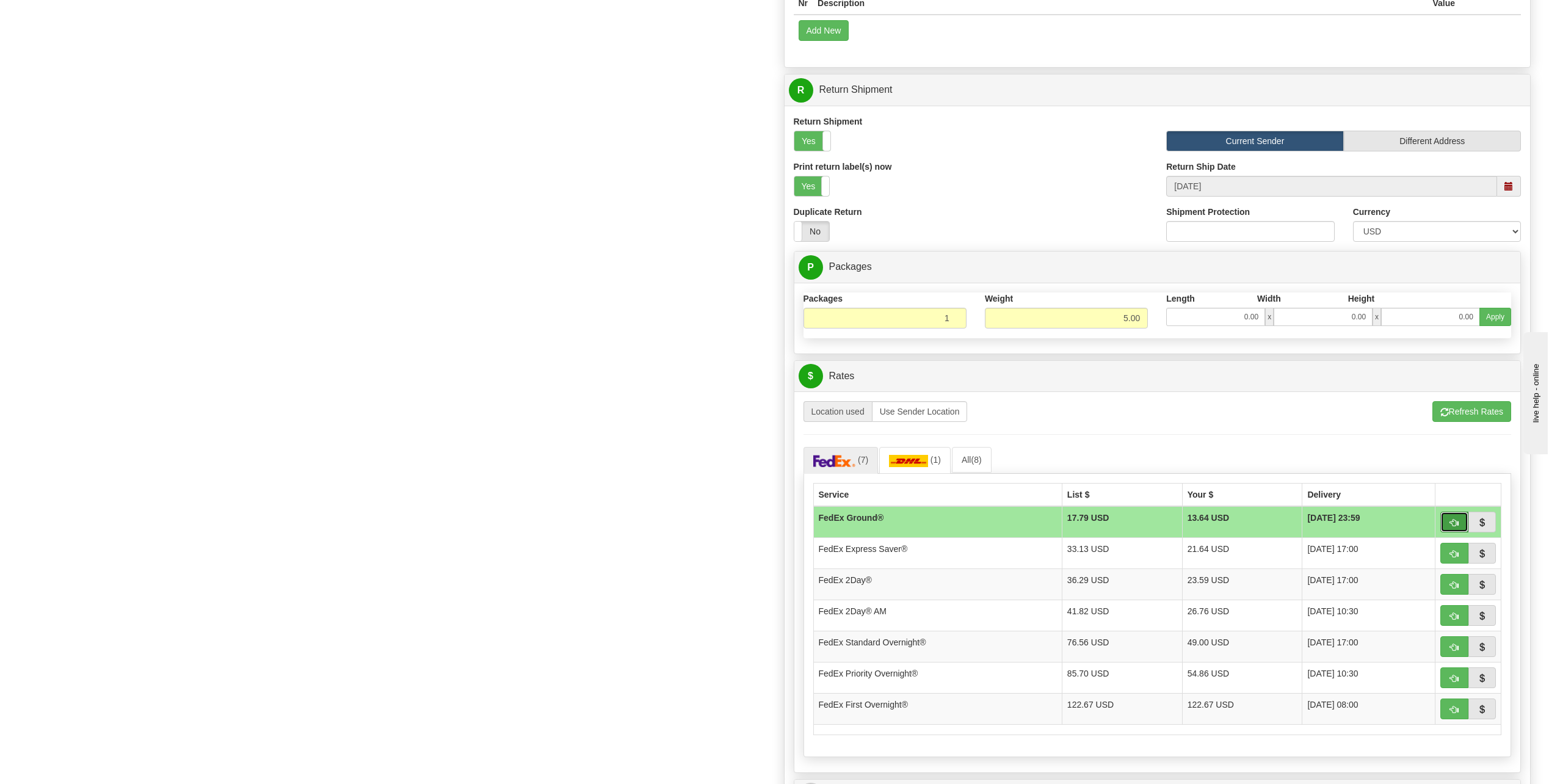
click at [1449, 521] on button "button" at bounding box center [1454, 522] width 28 height 21
type input "92"
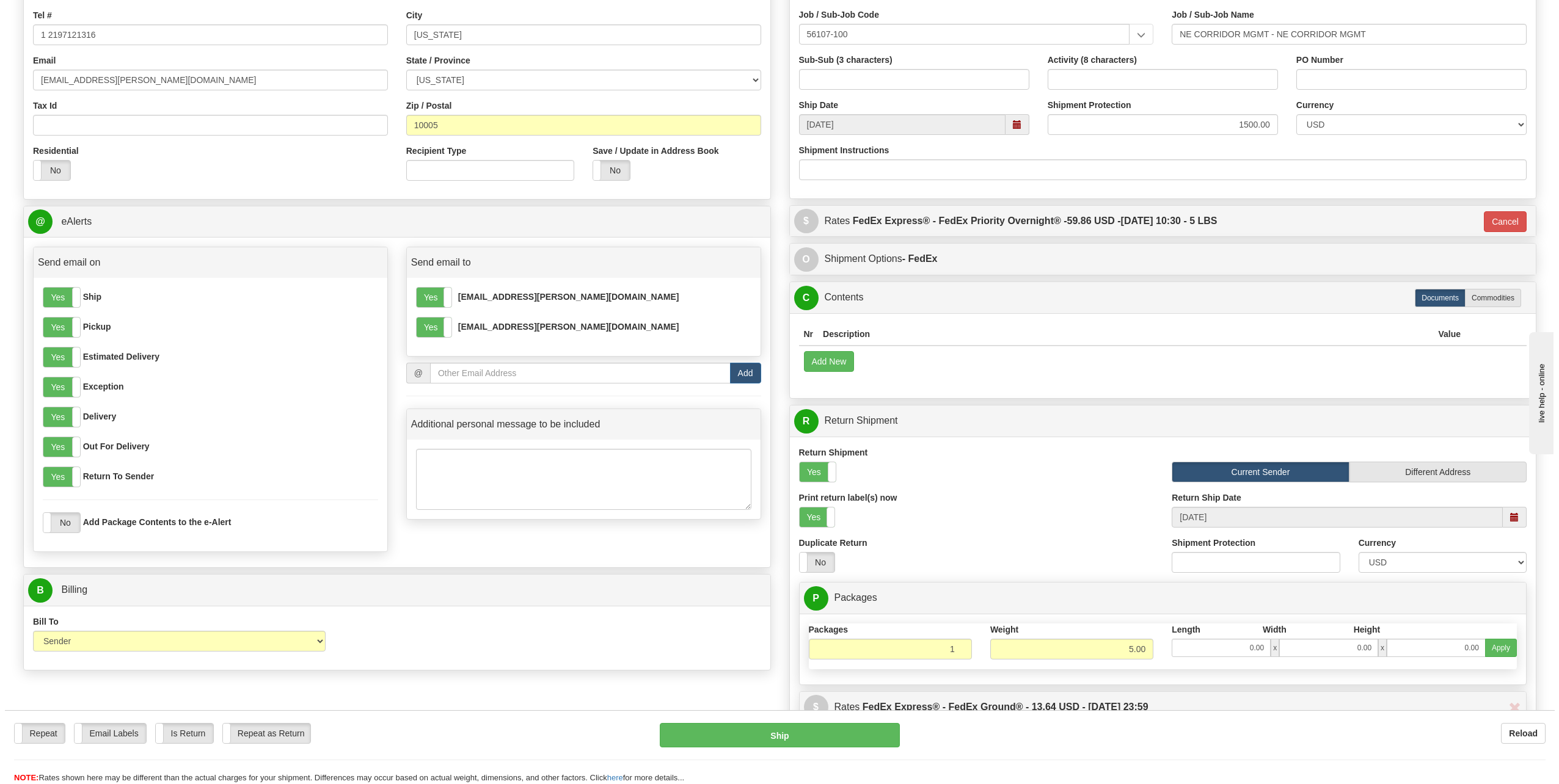
scroll to position [550, 0]
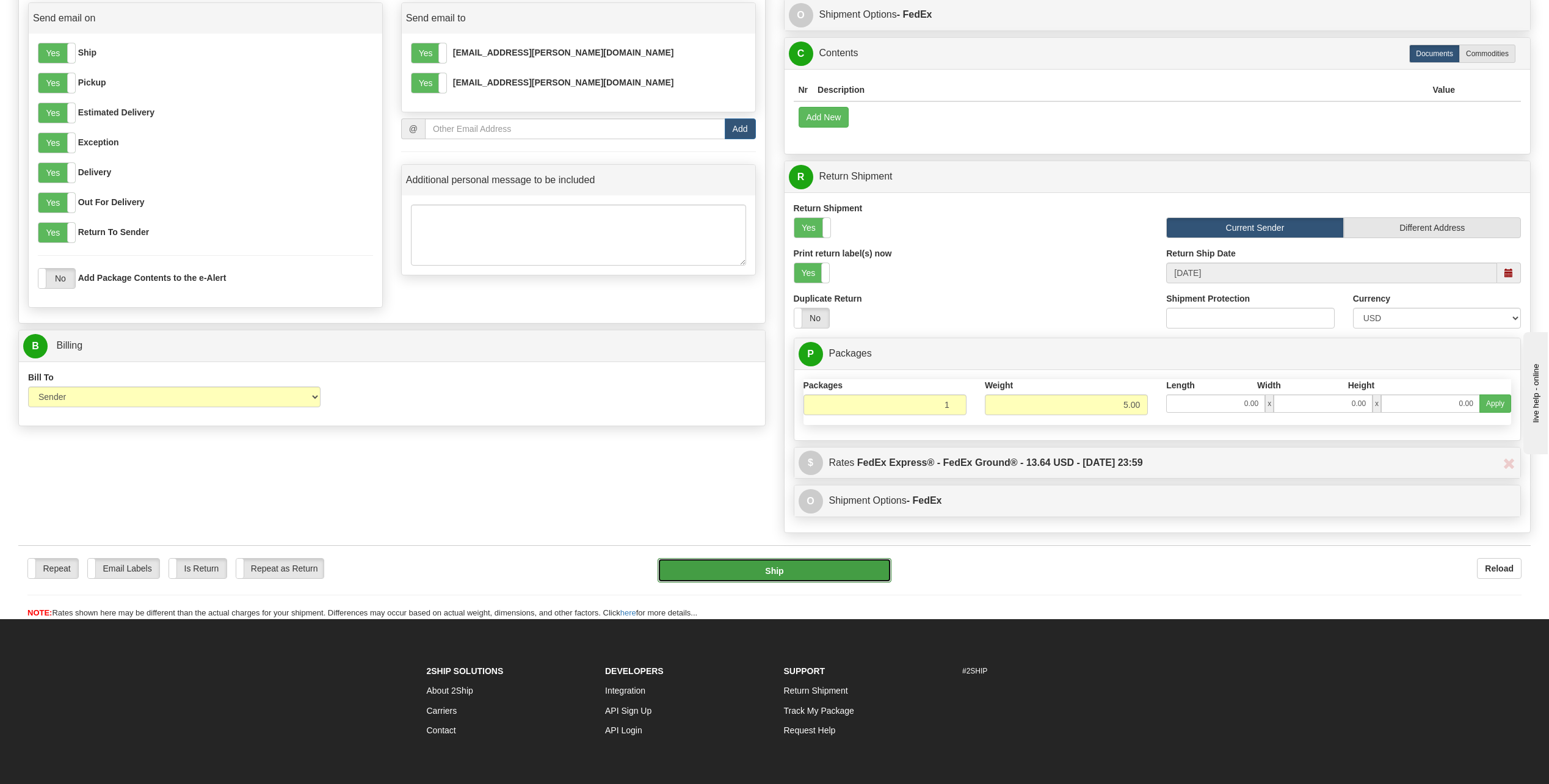
click at [786, 570] on button "Ship" at bounding box center [775, 570] width 234 height 24
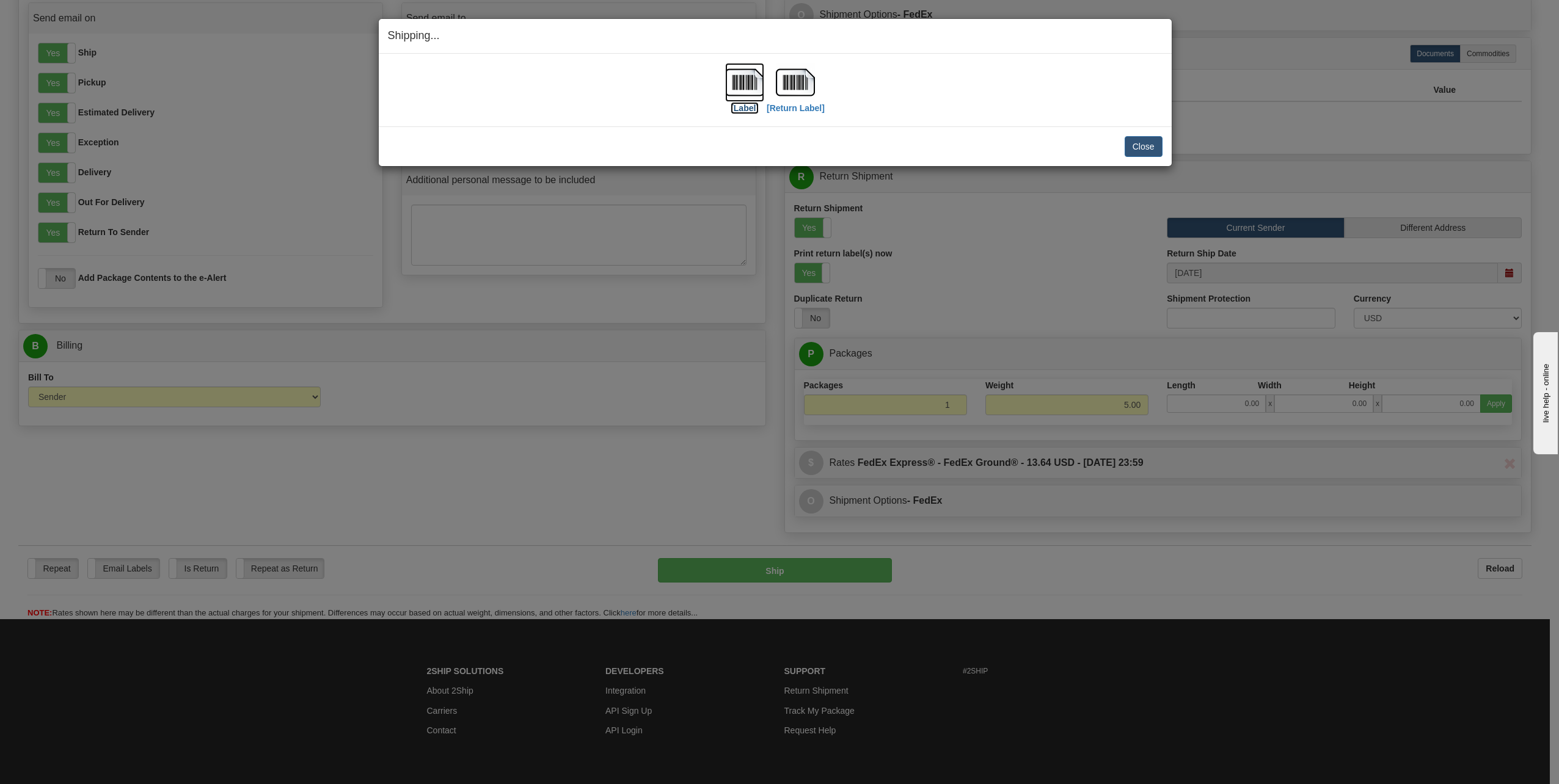
click at [756, 109] on label "[Label]" at bounding box center [745, 108] width 28 height 12
click at [808, 109] on label "[Return Label]" at bounding box center [795, 108] width 58 height 12
